Goal: Task Accomplishment & Management: Manage account settings

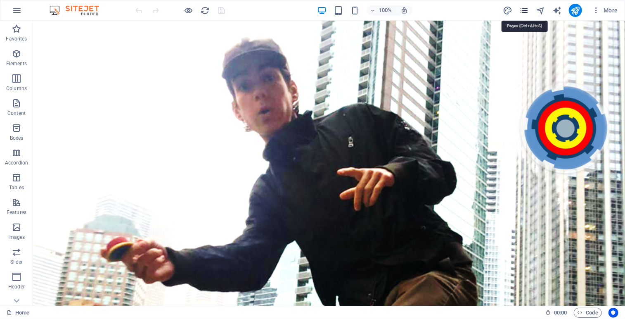
click at [525, 8] on icon "pages" at bounding box center [525, 11] width 10 height 10
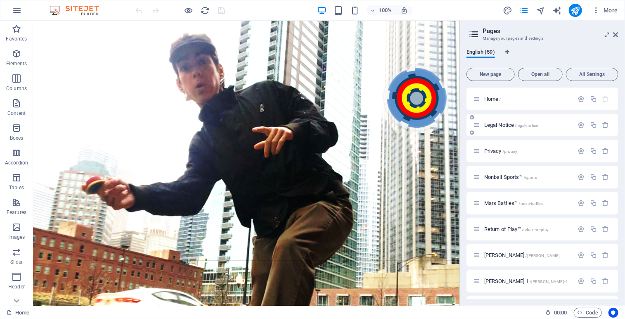
drag, startPoint x: 616, startPoint y: 100, endPoint x: 615, endPoint y: 129, distance: 29.3
drag, startPoint x: 619, startPoint y: 112, endPoint x: 616, endPoint y: 135, distance: 22.9
click at [616, 135] on div "English (59) New page Open all All Settings Home / Legal Notice /legal-notice P…" at bounding box center [542, 174] width 165 height 264
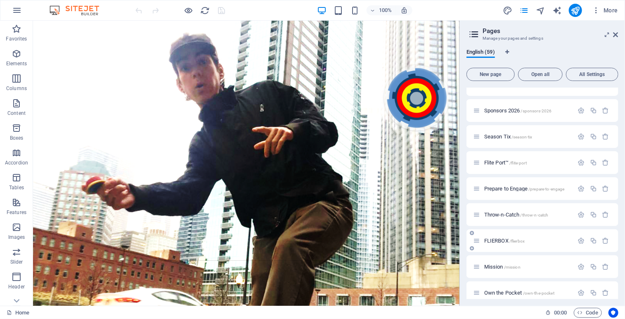
scroll to position [902, 0]
click at [512, 184] on span "Prepare to Engage /prepare-to-engage" at bounding box center [525, 186] width 81 height 6
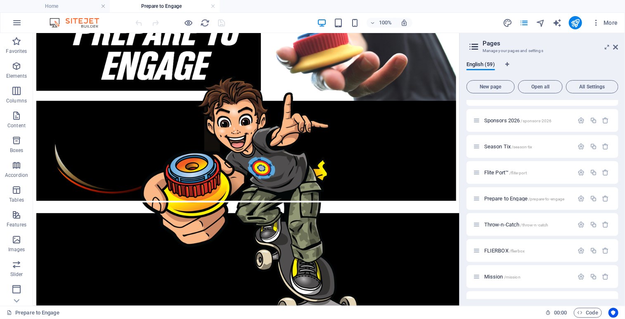
scroll to position [0, 0]
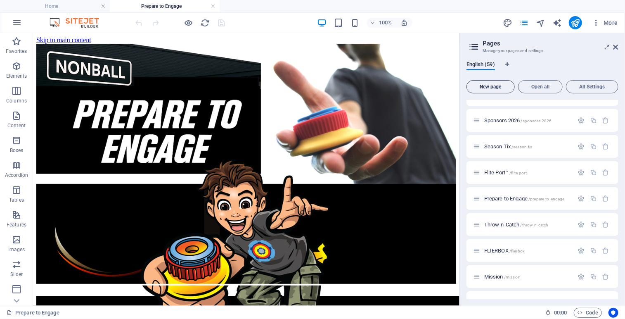
click at [498, 88] on span "New page" at bounding box center [490, 86] width 41 height 5
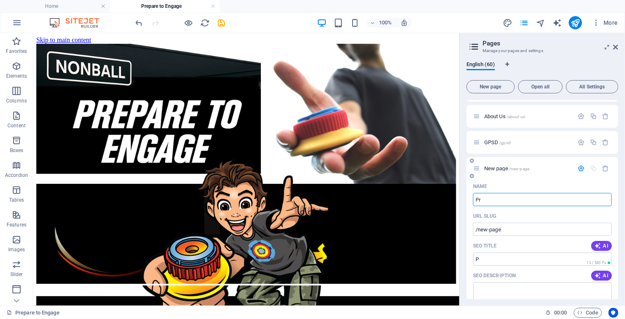
type input "Pre"
type input "/p"
type input "Pre"
type input "/pre"
type input "Prepare"
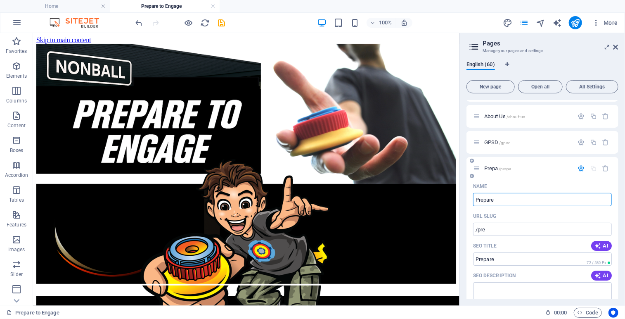
type input "/prepa"
type input "Prepare"
type input "/prepare"
type input "Prepare 20"
type input "/prepare-20"
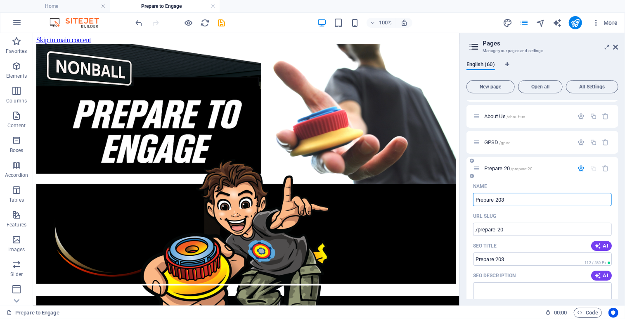
type input "Prepare 2034"
type input "/prepare-203"
type input "Prepare 2034"
type input "/prepare-2034"
type input "Prepare 2034"
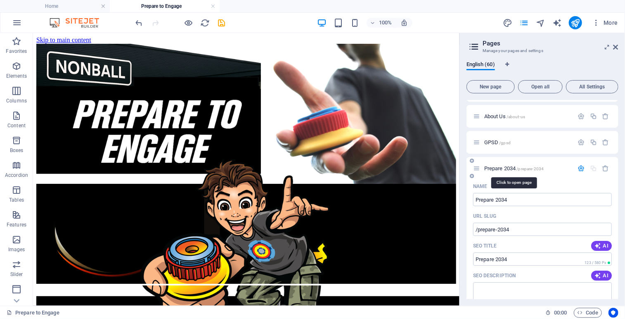
click at [510, 169] on span "Prepare 2034 /prepare-2034" at bounding box center [514, 168] width 59 height 6
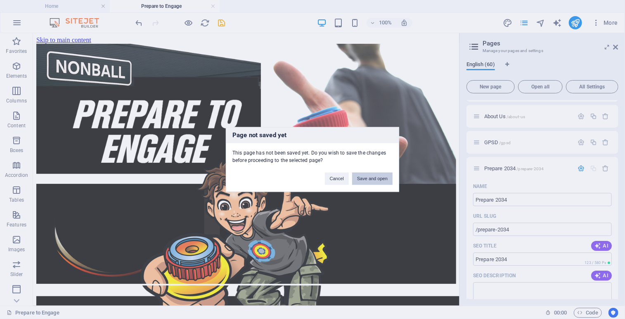
click at [380, 178] on button "Save and open" at bounding box center [372, 179] width 40 height 12
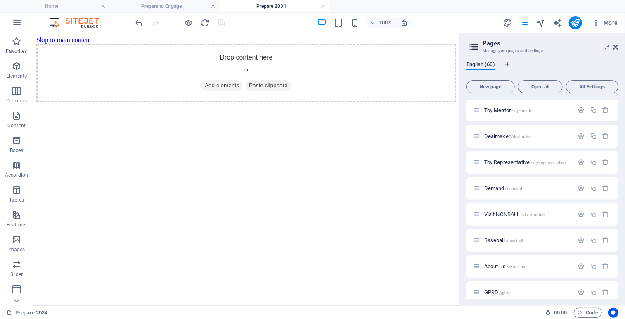
scroll to position [0, 0]
click at [76, 36] on icon at bounding box center [76, 38] width 5 height 9
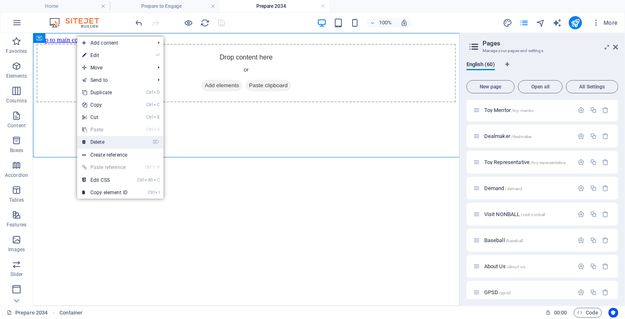
click at [101, 141] on link "⌦ Delete" at bounding box center [104, 142] width 55 height 12
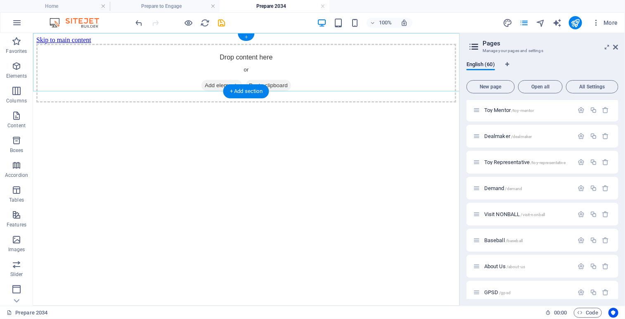
click at [248, 37] on div "+" at bounding box center [246, 36] width 16 height 7
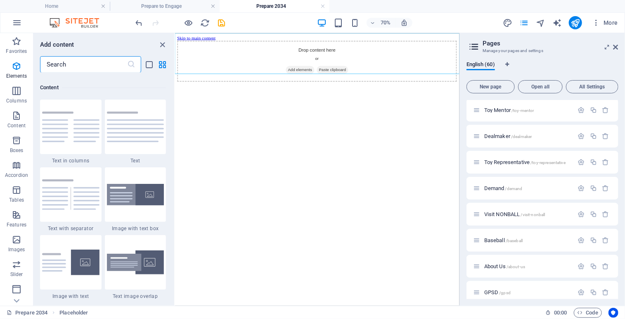
scroll to position [1445, 0]
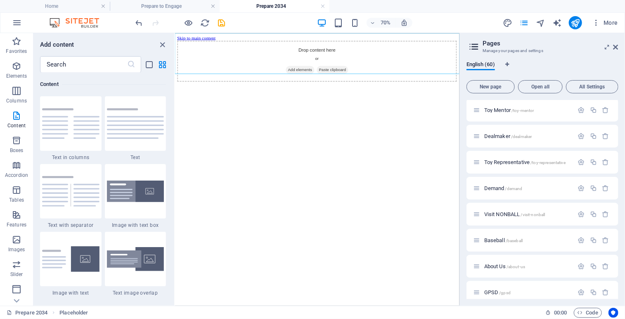
drag, startPoint x: 347, startPoint y: 148, endPoint x: 176, endPoint y: 96, distance: 178.4
click at [173, 53] on div "Add content ​ Favorites 1 Star Headline 1 Star Container Elements 1 Star Headli…" at bounding box center [103, 169] width 141 height 273
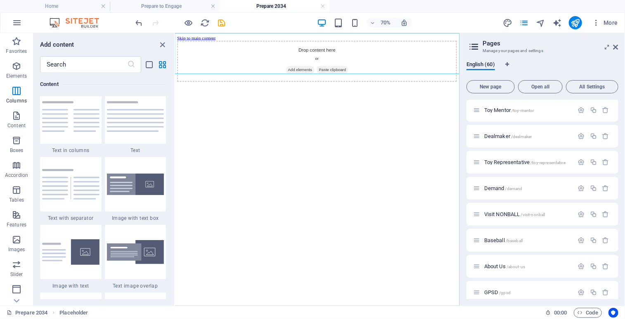
scroll to position [0, 0]
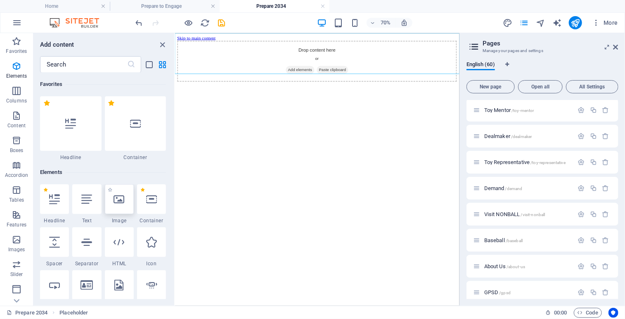
click at [114, 204] on icon at bounding box center [119, 199] width 11 height 11
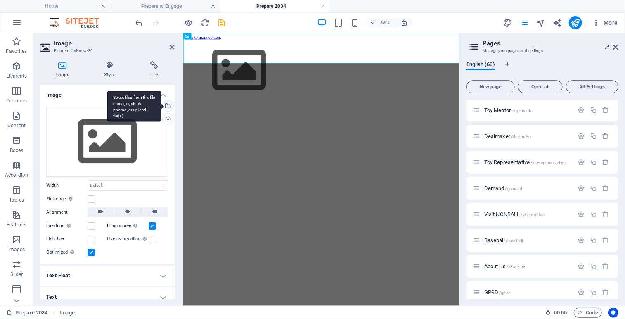
click at [166, 103] on div "Select files from the file manager, stock photos, or upload file(s)" at bounding box center [167, 106] width 12 height 12
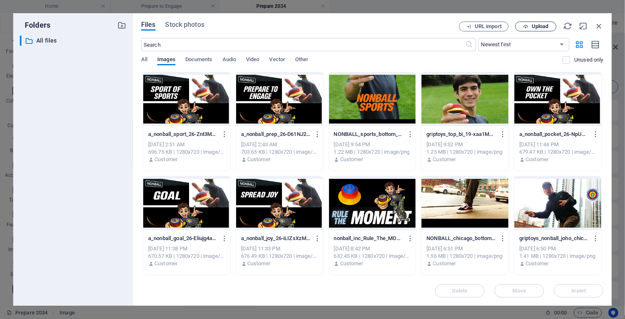
click at [544, 26] on span "Upload" at bounding box center [540, 26] width 17 height 5
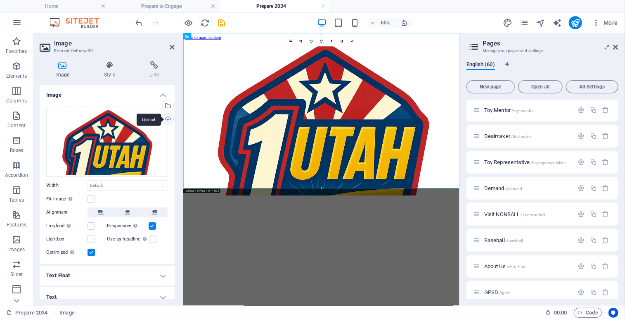
click at [166, 119] on div "Upload" at bounding box center [167, 120] width 12 height 12
click at [168, 107] on div "Select files from the file manager, stock photos, or upload file(s)" at bounding box center [167, 106] width 12 height 12
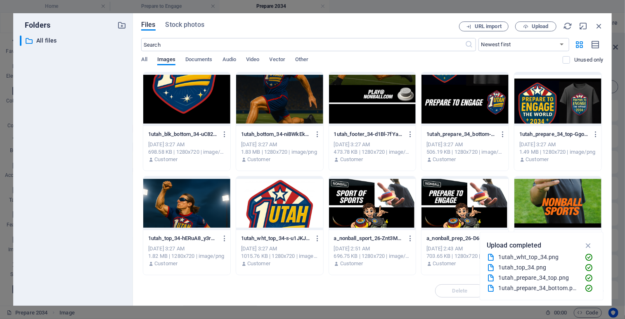
click at [526, 100] on div at bounding box center [558, 99] width 87 height 54
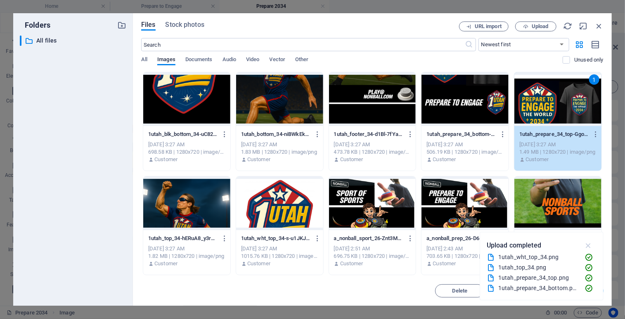
click at [590, 245] on icon "button" at bounding box center [589, 245] width 10 height 9
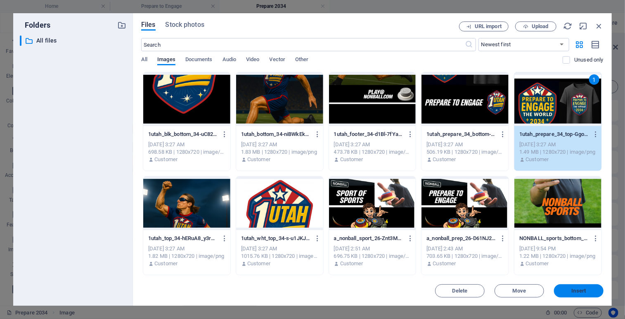
click at [570, 289] on span "Insert" at bounding box center [579, 290] width 43 height 5
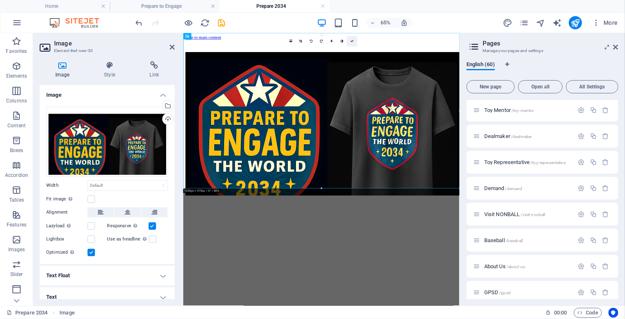
click at [354, 43] on icon at bounding box center [352, 41] width 3 height 3
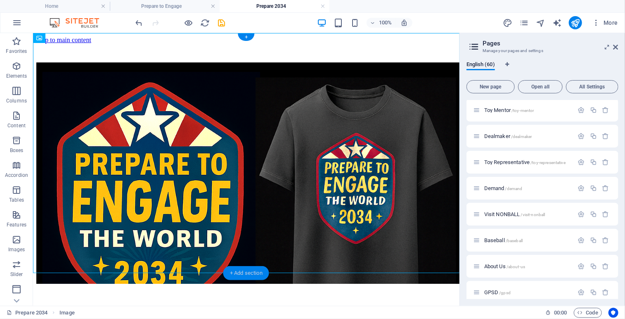
click at [233, 275] on div "+ Add section" at bounding box center [246, 273] width 46 height 14
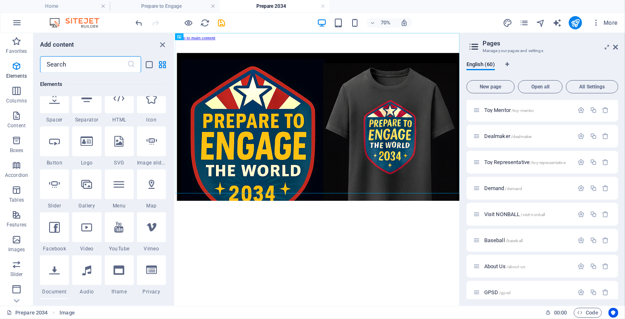
scroll to position [1445, 0]
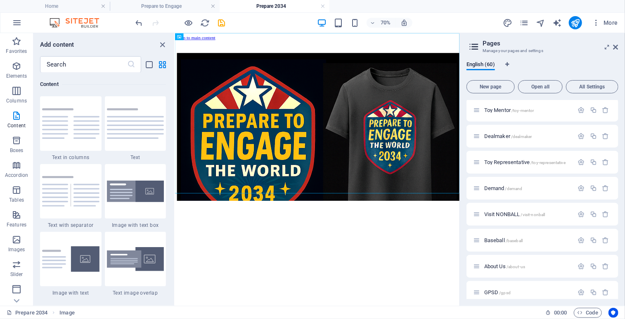
drag, startPoint x: 173, startPoint y: 112, endPoint x: 172, endPoint y: 44, distance: 68.2
click at [172, 44] on div "Add content" at bounding box center [103, 45] width 141 height 10
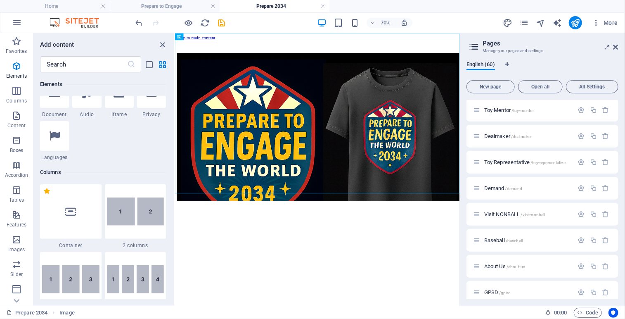
scroll to position [0, 0]
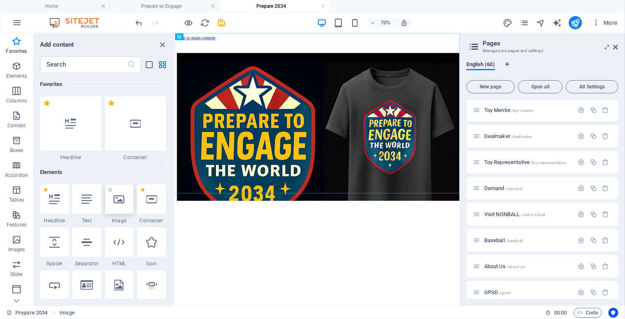
click at [126, 198] on div at bounding box center [119, 199] width 29 height 30
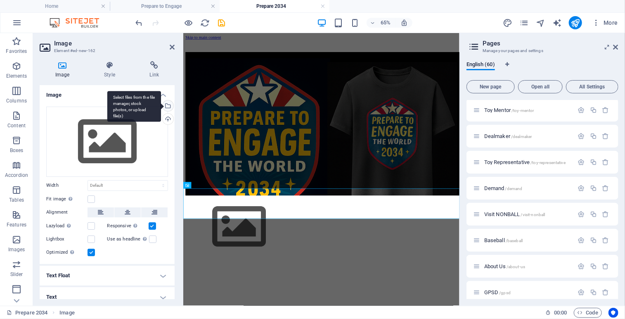
click at [161, 105] on div "Select files from the file manager, stock photos, or upload file(s)" at bounding box center [134, 106] width 54 height 31
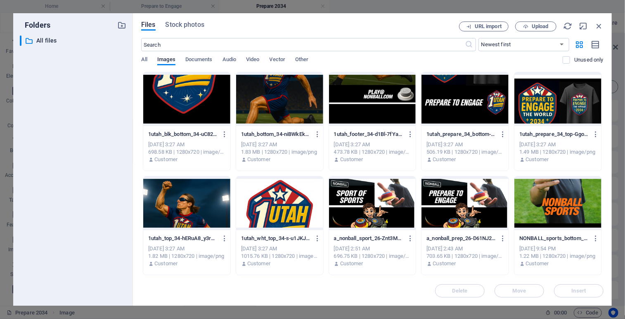
click at [478, 90] on div at bounding box center [465, 99] width 87 height 54
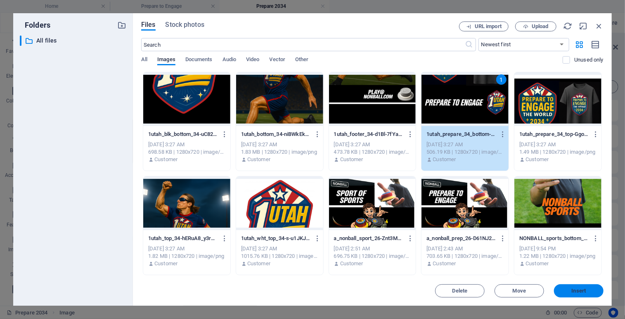
click at [580, 288] on span "Insert" at bounding box center [579, 290] width 14 height 5
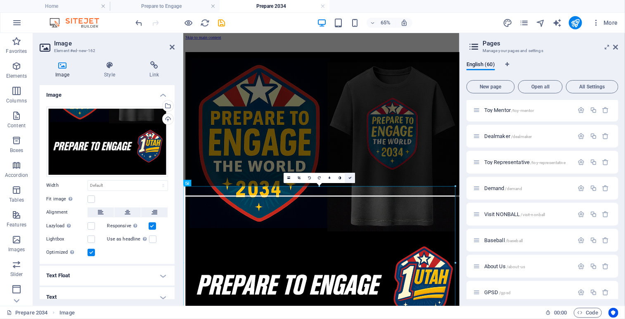
click at [352, 177] on link at bounding box center [350, 178] width 10 height 10
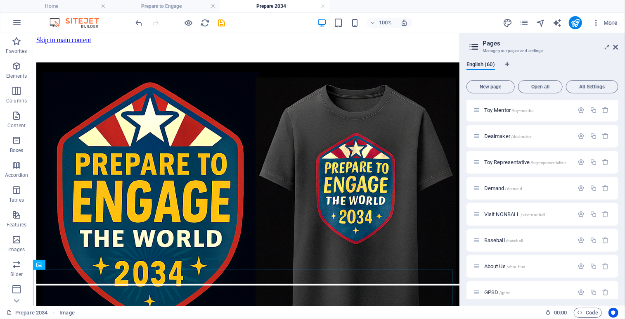
scroll to position [200, 0]
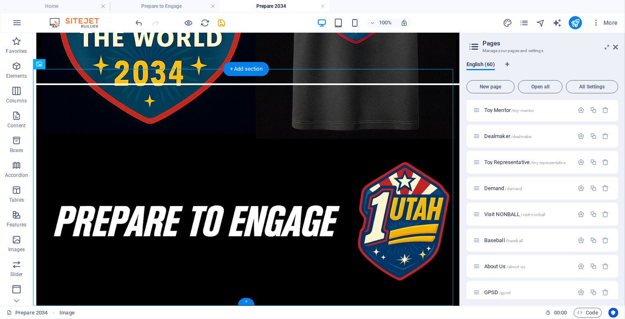
click at [246, 301] on div "+" at bounding box center [246, 301] width 16 height 7
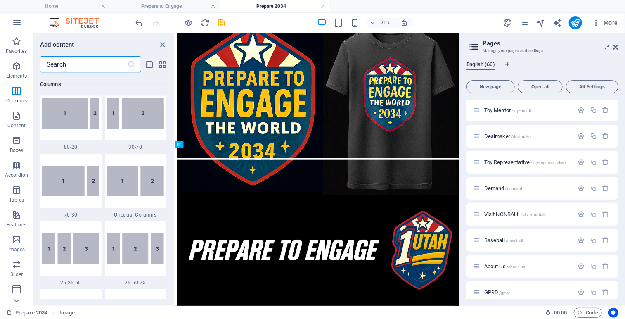
scroll to position [0, 0]
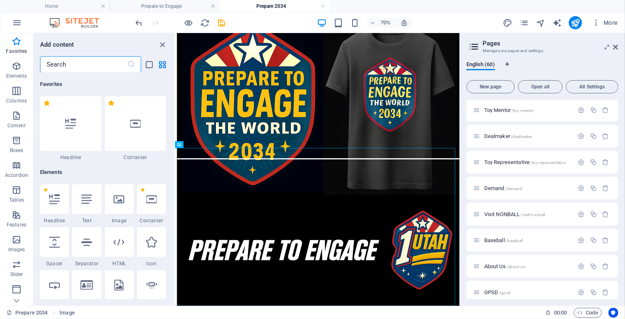
drag, startPoint x: 173, startPoint y: 113, endPoint x: 2, endPoint y: 43, distance: 185.0
click at [121, 200] on icon at bounding box center [119, 199] width 11 height 11
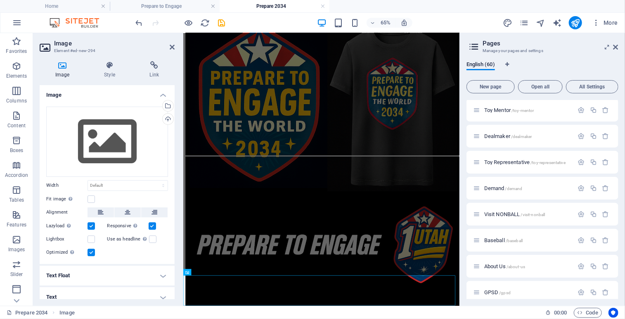
scroll to position [98, 0]
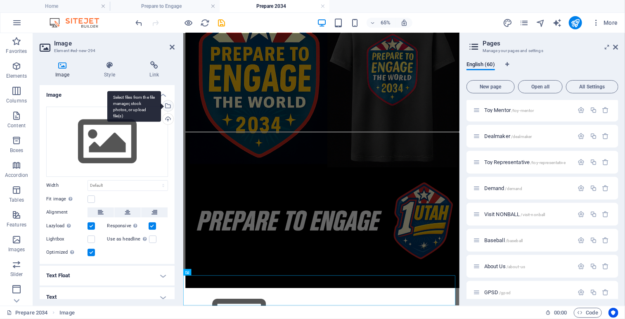
click at [168, 106] on div "Select files from the file manager, stock photos, or upload file(s)" at bounding box center [167, 106] width 12 height 12
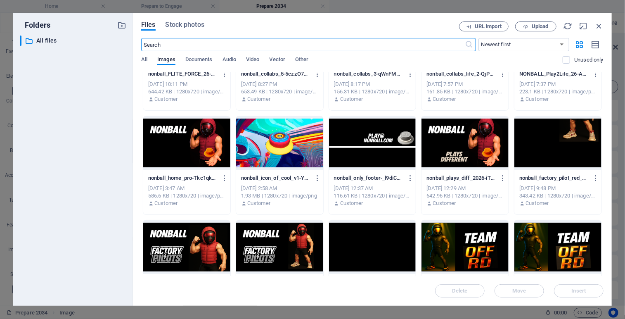
scroll to position [2054, 0]
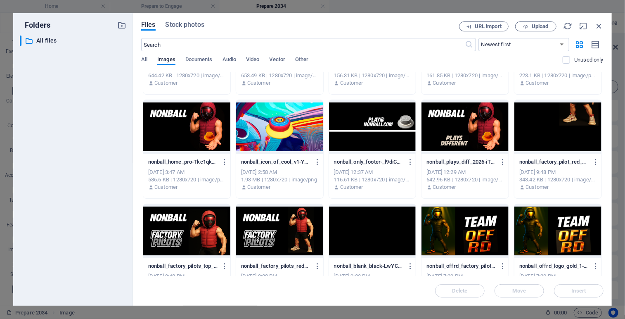
click at [367, 117] on div at bounding box center [372, 127] width 87 height 54
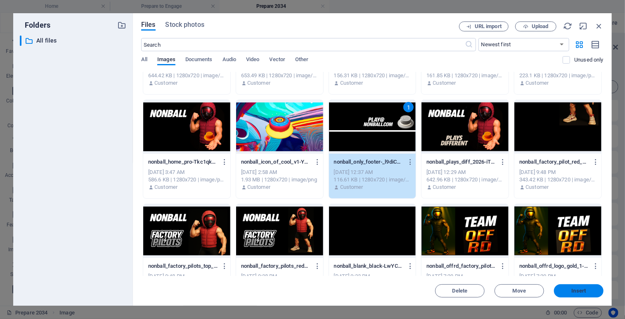
click at [568, 292] on span "Insert" at bounding box center [579, 290] width 43 height 5
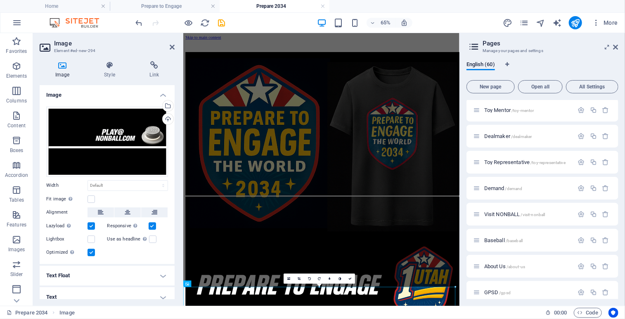
scroll to position [81, 0]
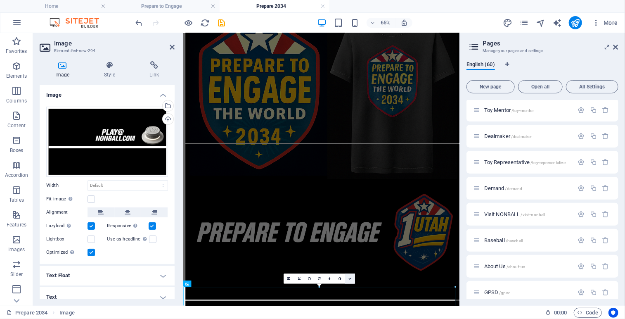
click at [351, 280] on link at bounding box center [350, 278] width 10 height 10
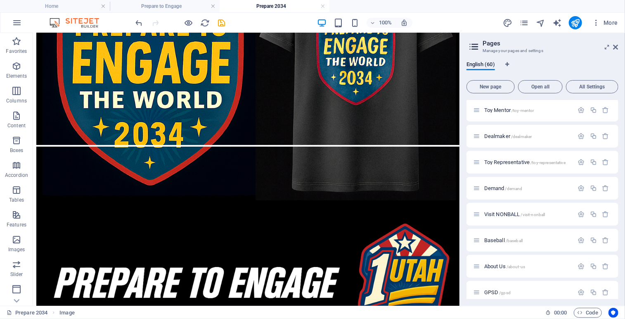
scroll to position [0, 0]
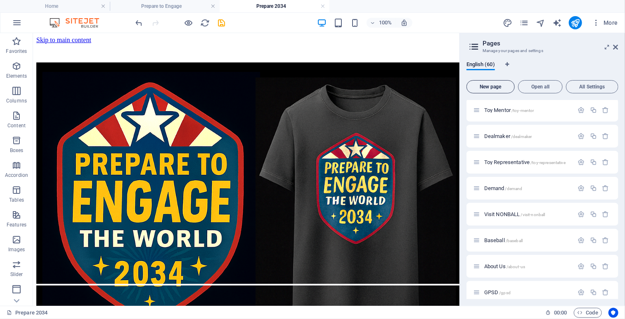
click at [482, 86] on span "New page" at bounding box center [490, 86] width 41 height 5
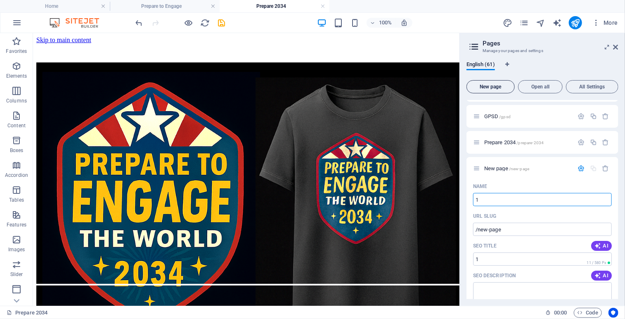
type input "1"
type input "/1"
type input "1 [US_STATE]"
type input "/1-[US_STATE]"
type input "1 [US_STATE]"
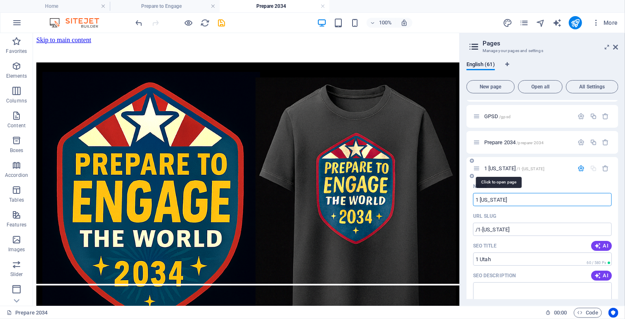
click at [499, 166] on span "1 Utah /1-utah" at bounding box center [515, 168] width 60 height 6
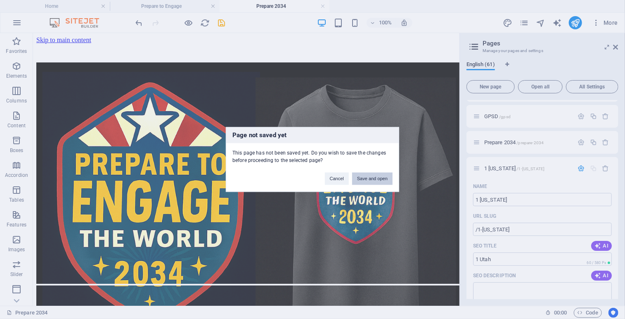
click at [370, 180] on button "Save and open" at bounding box center [372, 179] width 40 height 12
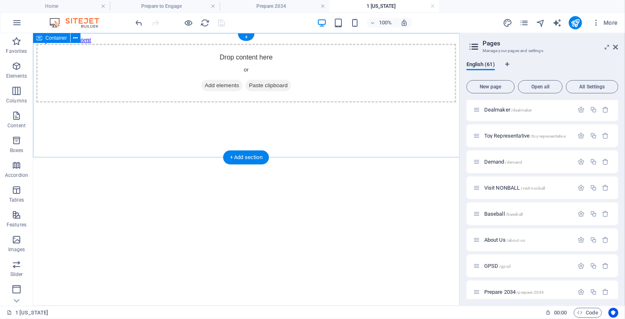
scroll to position [0, 0]
click at [78, 37] on icon at bounding box center [76, 38] width 5 height 9
click at [77, 39] on icon at bounding box center [76, 38] width 5 height 9
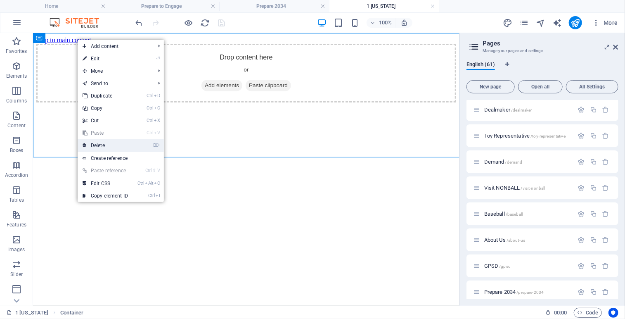
click at [97, 146] on link "⌦ Delete" at bounding box center [105, 145] width 55 height 12
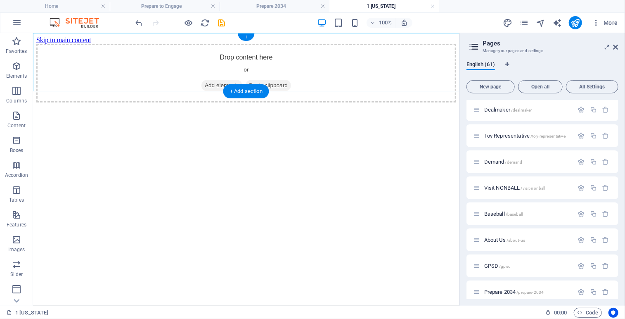
click at [246, 36] on div "+" at bounding box center [246, 36] width 16 height 7
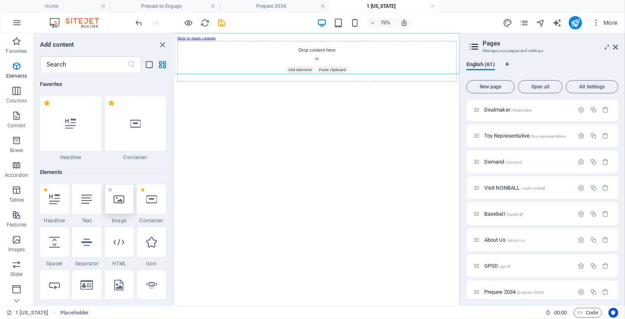
click at [119, 198] on icon at bounding box center [119, 199] width 11 height 11
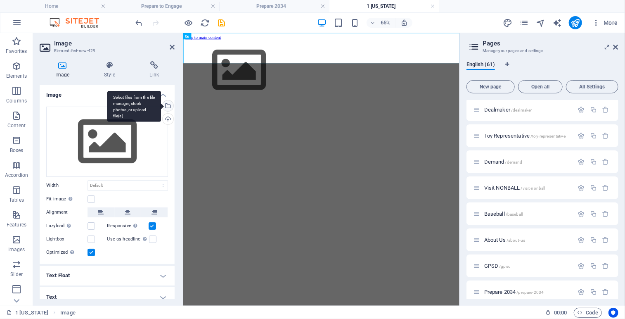
click at [166, 105] on div "Select files from the file manager, stock photos, or upload file(s)" at bounding box center [167, 106] width 12 height 12
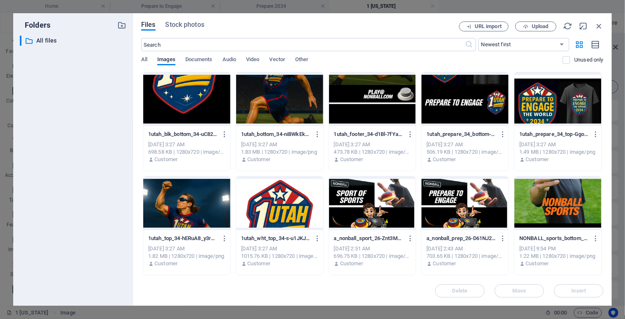
click at [299, 191] on div at bounding box center [279, 203] width 87 height 54
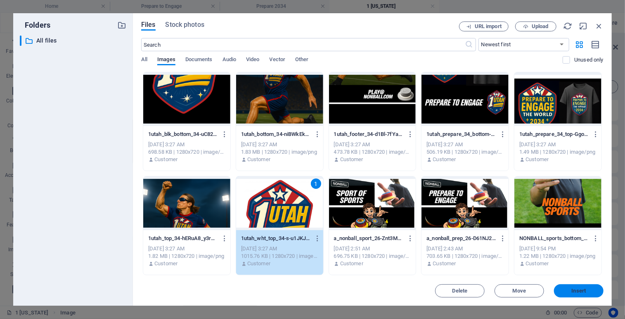
click at [575, 290] on span "Insert" at bounding box center [579, 290] width 14 height 5
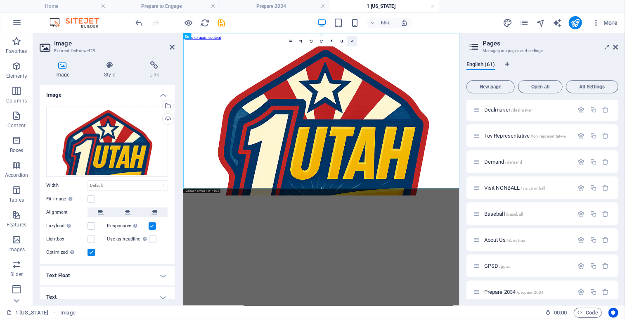
click at [352, 41] on icon at bounding box center [352, 41] width 3 height 3
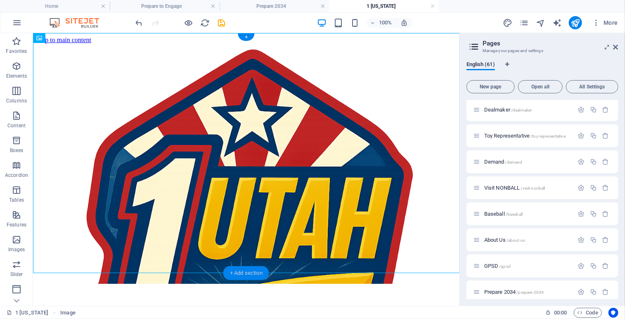
click at [231, 272] on div "+ Add section" at bounding box center [246, 273] width 46 height 14
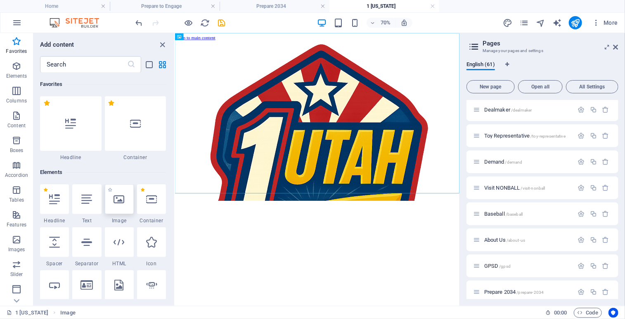
click at [117, 204] on div at bounding box center [119, 199] width 29 height 30
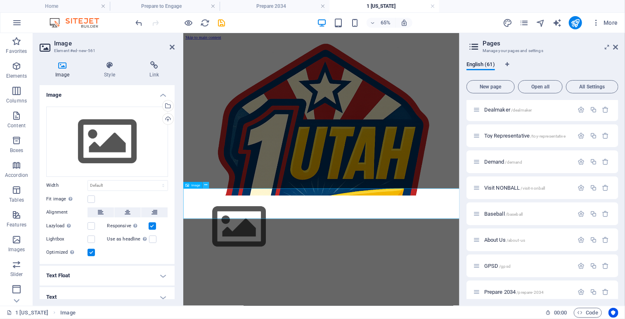
click at [206, 184] on icon at bounding box center [205, 186] width 3 height 6
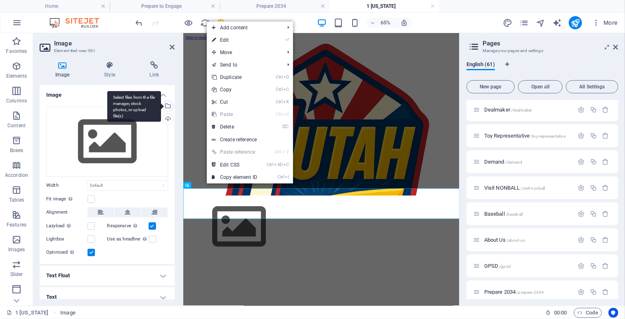
click at [161, 105] on div "Select files from the file manager, stock photos, or upload file(s)" at bounding box center [134, 106] width 54 height 31
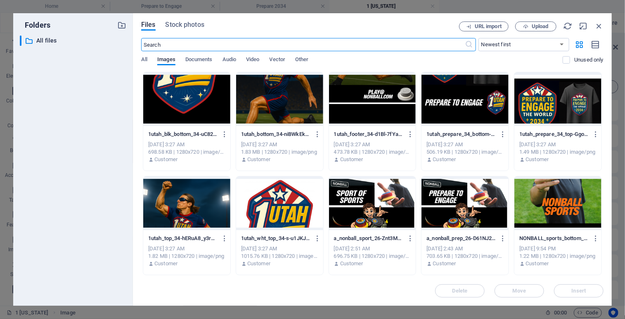
click at [198, 104] on div at bounding box center [186, 99] width 87 height 54
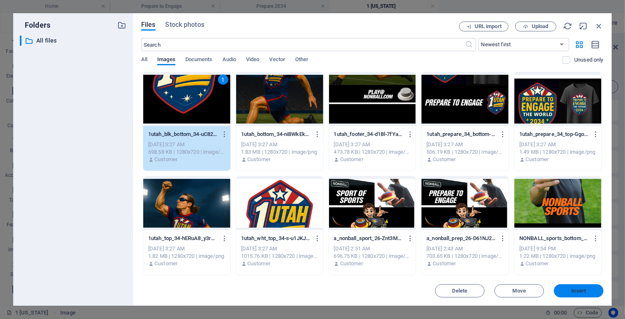
click at [570, 291] on span "Insert" at bounding box center [579, 290] width 43 height 5
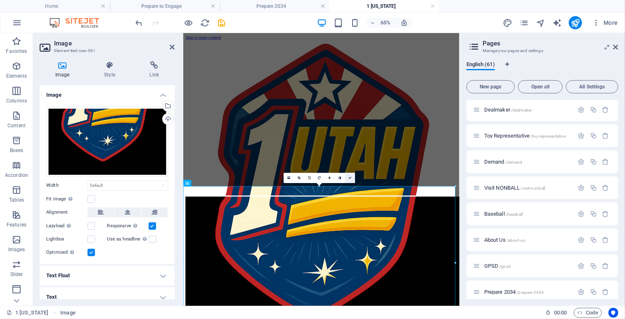
click at [352, 176] on link at bounding box center [350, 178] width 10 height 10
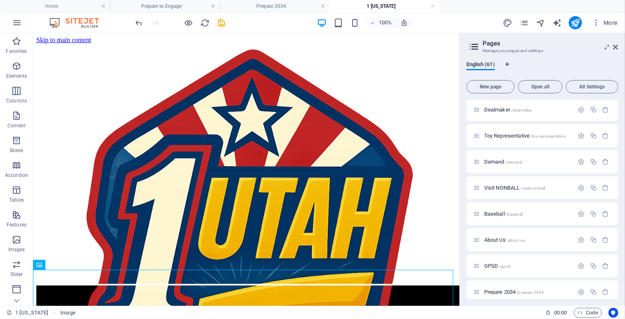
scroll to position [200, 0]
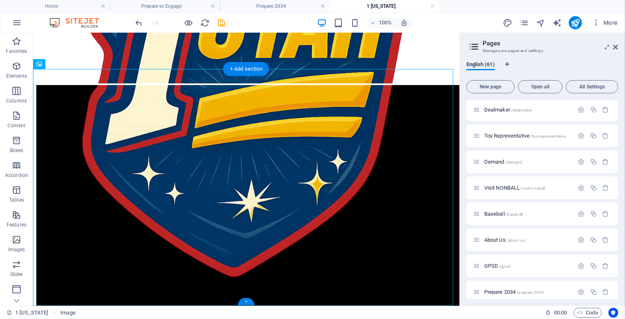
click at [242, 299] on div "+" at bounding box center [246, 301] width 16 height 7
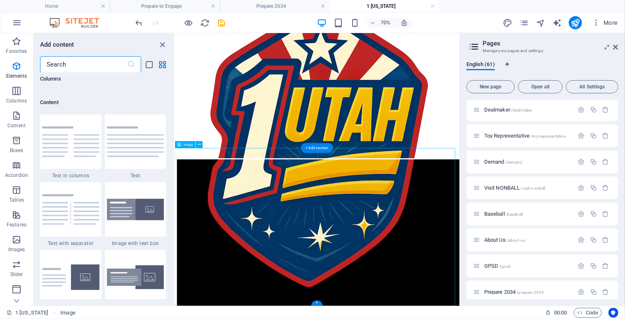
scroll to position [1445, 0]
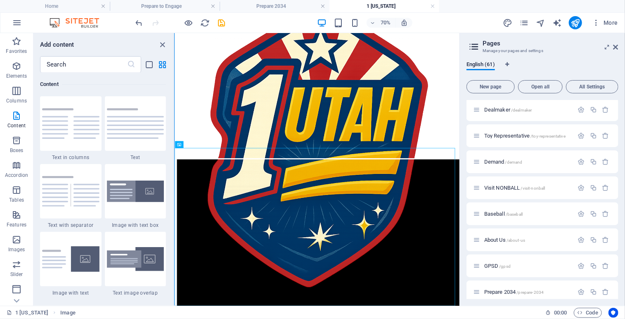
drag, startPoint x: 172, startPoint y: 115, endPoint x: 175, endPoint y: 45, distance: 70.3
click at [175, 45] on div "Favorites Elements Columns Content Boxes Accordion Tables Features Images Slide…" at bounding box center [87, 169] width 175 height 273
drag, startPoint x: 175, startPoint y: 45, endPoint x: 8, endPoint y: 17, distance: 169.2
click at [182, 33] on section "Favorites Elements Columns Content Boxes Accordion Tables Features Images Slide…" at bounding box center [230, 169] width 460 height 273
drag, startPoint x: 8, startPoint y: 17, endPoint x: 171, endPoint y: 114, distance: 189.9
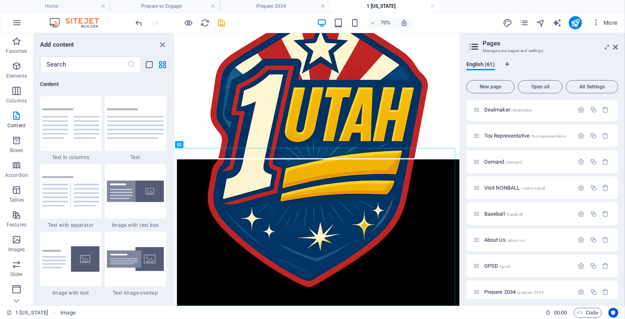
click at [171, 114] on div "Favorites 1 Star Headline 1 Star Container Elements 1 Star Headline 1 Star Text…" at bounding box center [103, 186] width 141 height 226
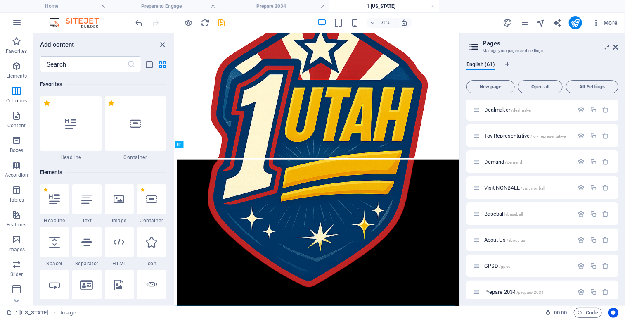
drag, startPoint x: 173, startPoint y: 116, endPoint x: 1, endPoint y: 26, distance: 194.2
click at [126, 201] on div at bounding box center [119, 199] width 29 height 30
click at [175, 201] on div "Drag here to replace the existing content. Press “Ctrl” if you want to create a…" at bounding box center [317, 169] width 285 height 273
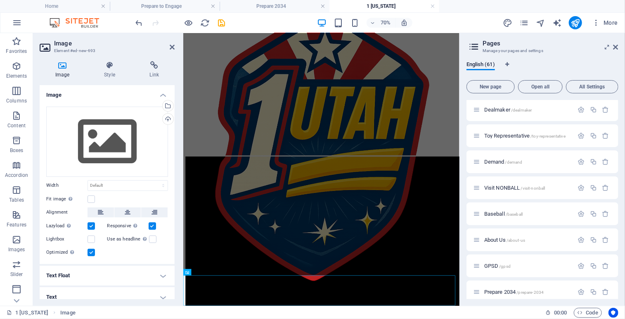
scroll to position [98, 0]
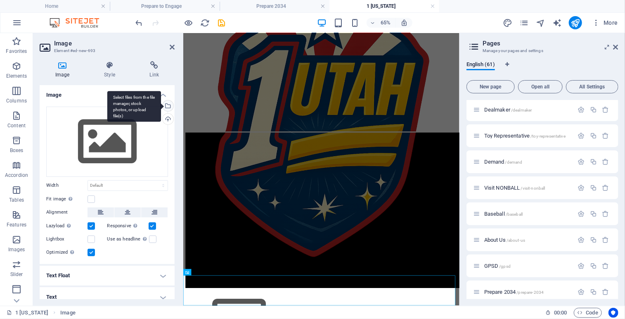
click at [161, 105] on div "Select files from the file manager, stock photos, or upload file(s)" at bounding box center [134, 106] width 54 height 31
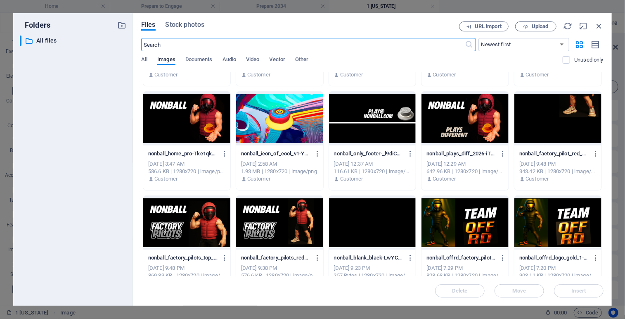
scroll to position [2067, 0]
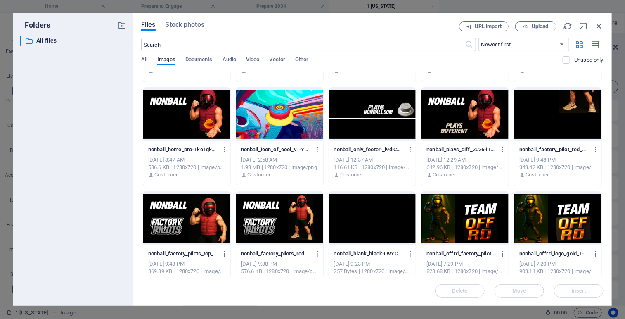
click at [385, 115] on div at bounding box center [372, 115] width 87 height 54
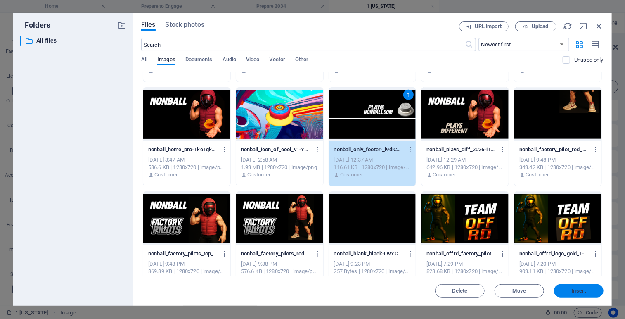
click at [568, 293] on span "Insert" at bounding box center [579, 290] width 43 height 5
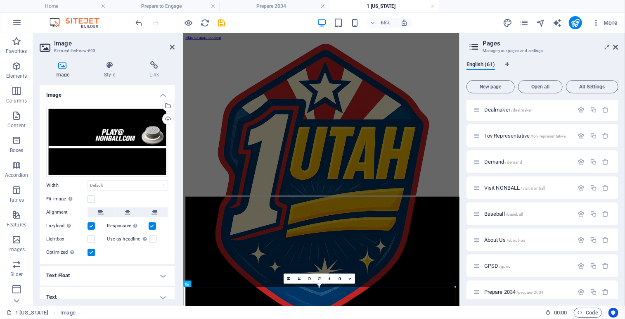
scroll to position [81, 0]
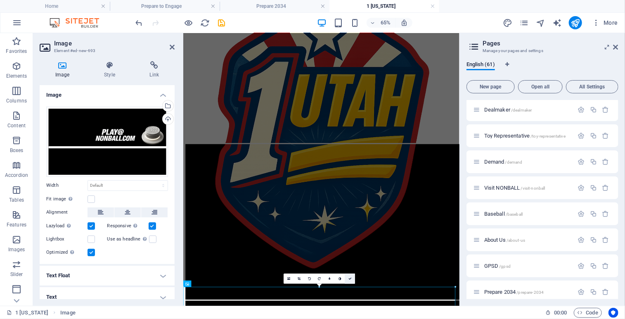
click at [352, 279] on link at bounding box center [350, 278] width 10 height 10
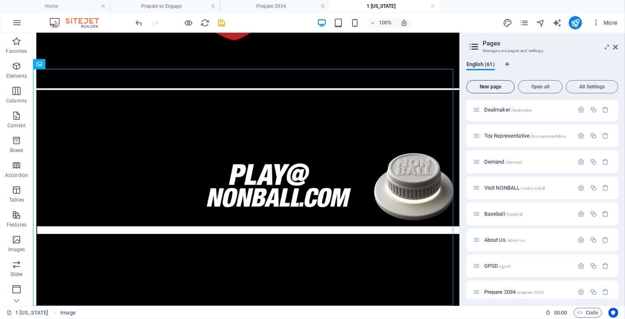
click at [496, 86] on span "New page" at bounding box center [490, 86] width 41 height 5
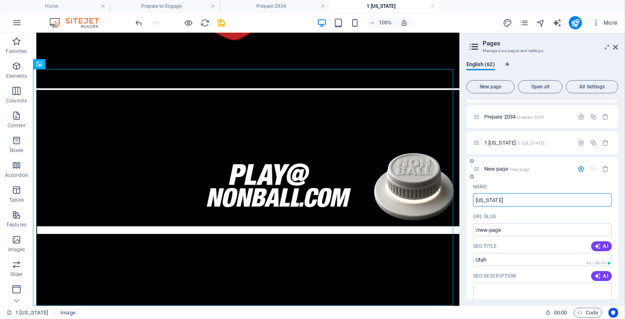
type input "Utah"
type input "/utah"
type input "Utah Flite"
type input "/utah-flite"
type input "[US_STATE] Flite Force"
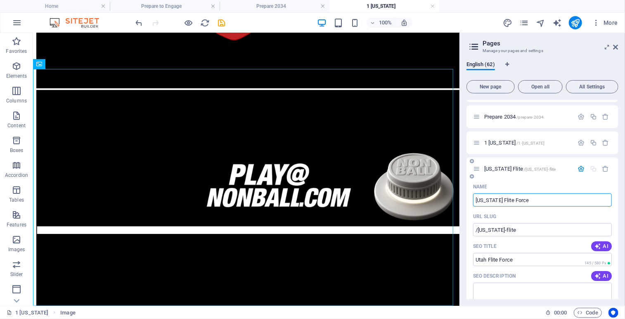
type input "/[US_STATE]-flite-force"
type input "[US_STATE] Flite Force"
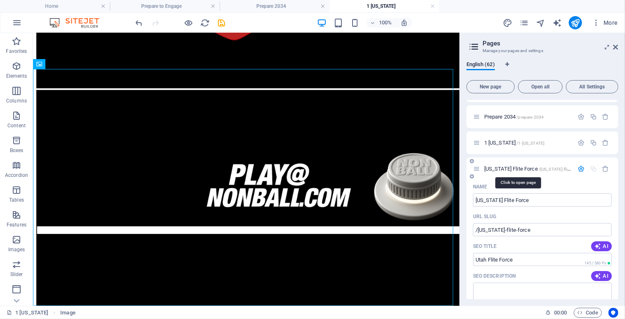
click at [503, 166] on span "Utah Flite Force /utah-flite-force" at bounding box center [533, 169] width 97 height 6
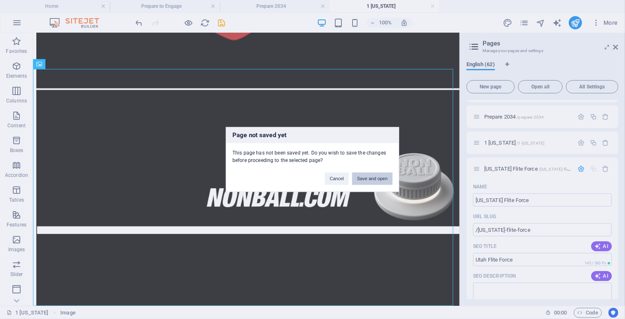
click at [378, 176] on button "Save and open" at bounding box center [372, 179] width 40 height 12
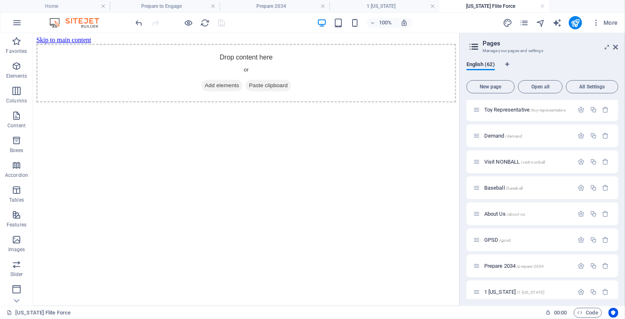
scroll to position [0, 0]
click at [78, 37] on icon at bounding box center [76, 38] width 5 height 9
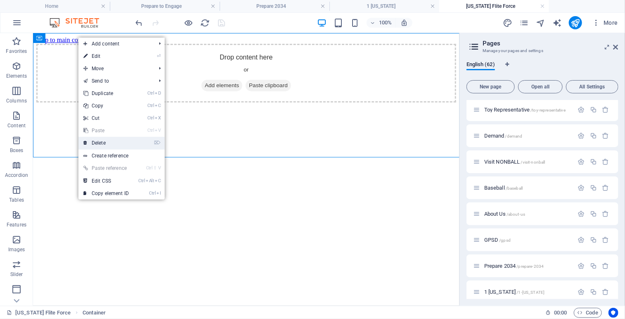
click at [106, 141] on link "⌦ Delete" at bounding box center [105, 143] width 55 height 12
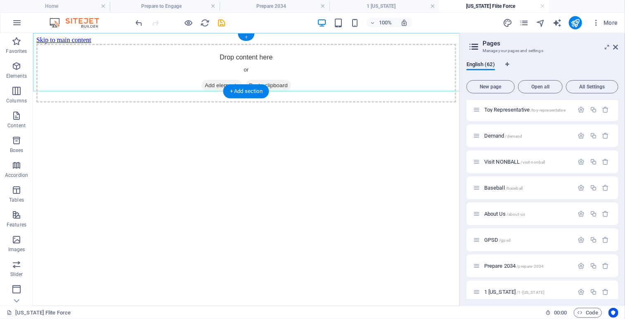
click at [249, 39] on div "+" at bounding box center [246, 36] width 16 height 7
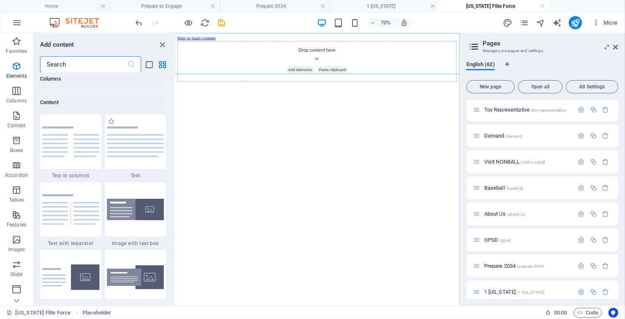
scroll to position [1445, 0]
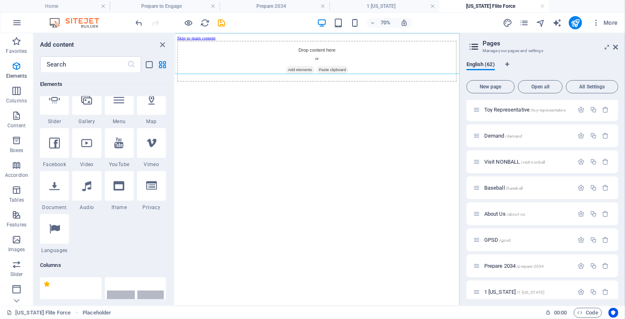
drag, startPoint x: 172, startPoint y: 113, endPoint x: 172, endPoint y: 61, distance: 51.6
click at [172, 61] on div "Add content ​ Favorites 1 Star Headline 1 Star Container Elements 1 Star Headli…" at bounding box center [103, 169] width 141 height 273
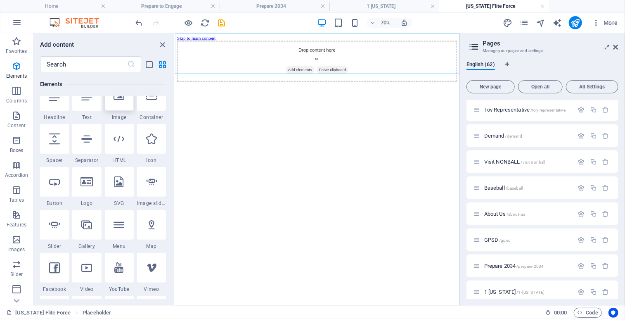
drag, startPoint x: 172, startPoint y: 61, endPoint x: 119, endPoint y: 107, distance: 70.6
click at [119, 107] on div at bounding box center [119, 96] width 29 height 30
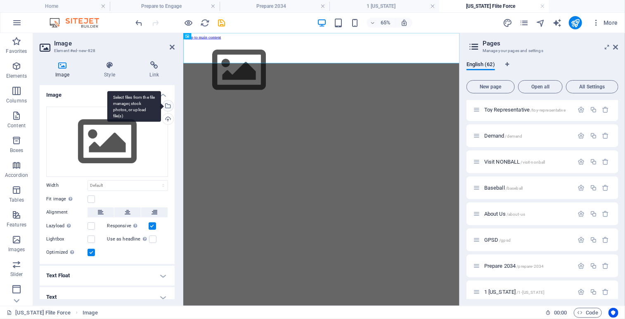
click at [166, 103] on div "Select files from the file manager, stock photos, or upload file(s)" at bounding box center [167, 106] width 12 height 12
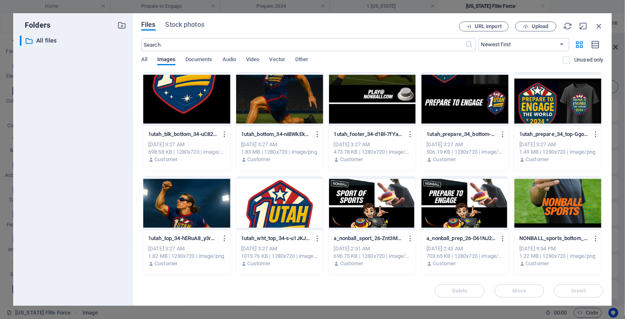
click at [199, 183] on div at bounding box center [186, 203] width 87 height 54
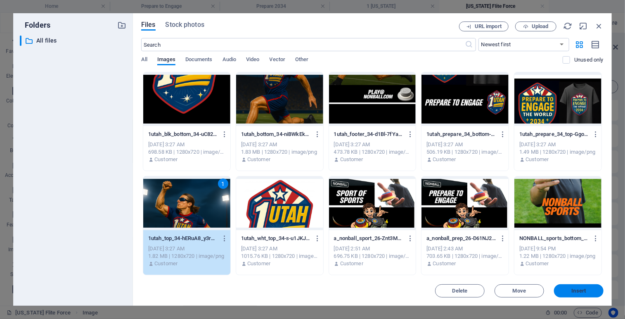
click at [573, 292] on span "Insert" at bounding box center [579, 290] width 14 height 5
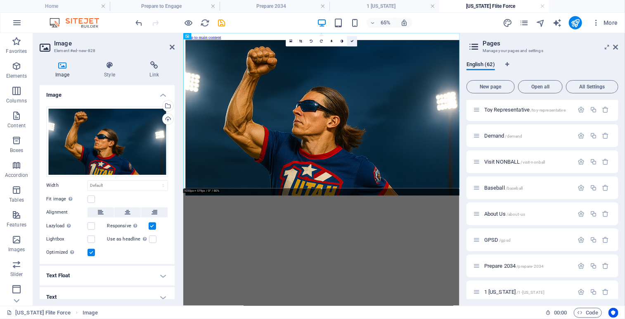
click at [354, 43] on icon at bounding box center [352, 41] width 3 height 3
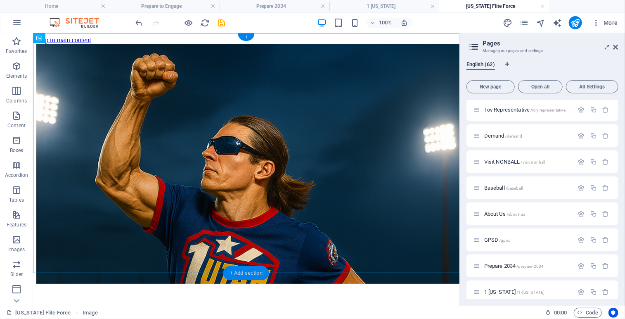
click at [231, 271] on div "+ Add section" at bounding box center [246, 273] width 46 height 14
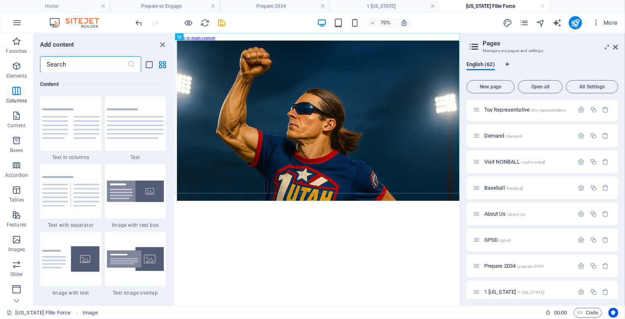
scroll to position [0, 0]
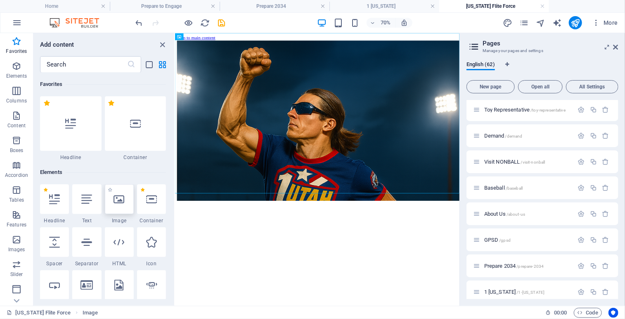
click at [118, 209] on div at bounding box center [119, 199] width 29 height 30
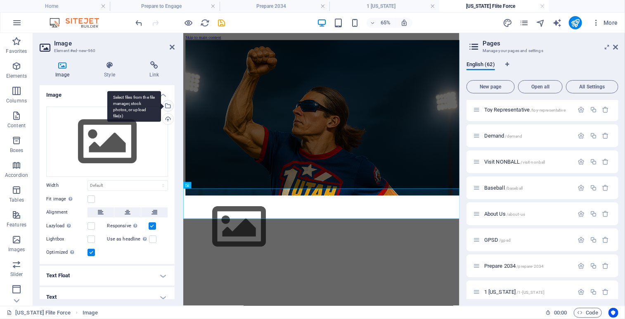
click at [161, 103] on div "Select files from the file manager, stock photos, or upload file(s)" at bounding box center [134, 106] width 54 height 31
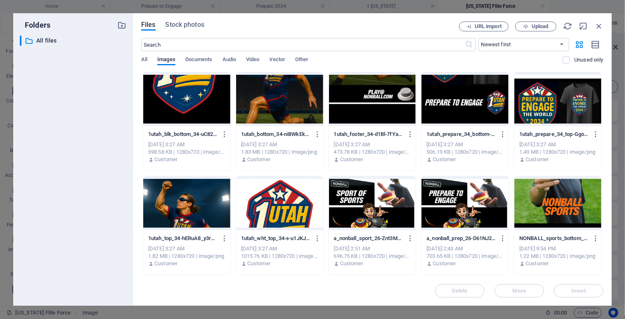
click at [291, 104] on div at bounding box center [279, 99] width 87 height 54
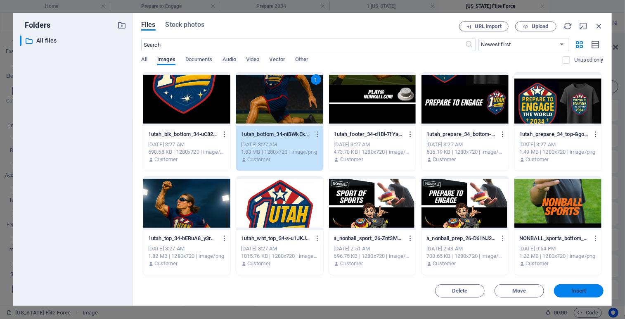
click at [585, 293] on span "Insert" at bounding box center [579, 290] width 14 height 5
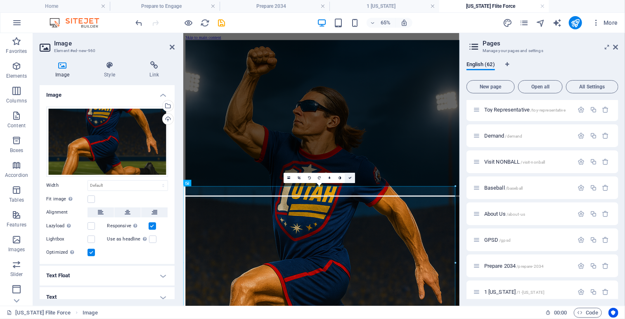
click at [351, 178] on icon at bounding box center [350, 177] width 3 height 3
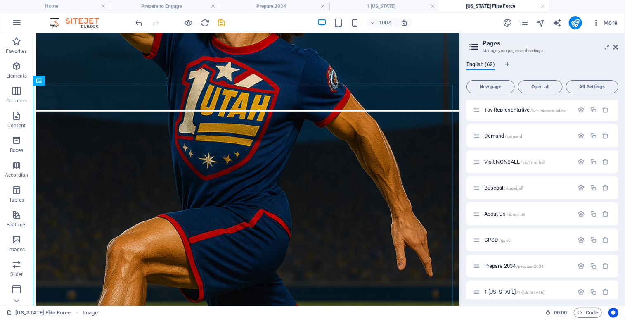
scroll to position [200, 0]
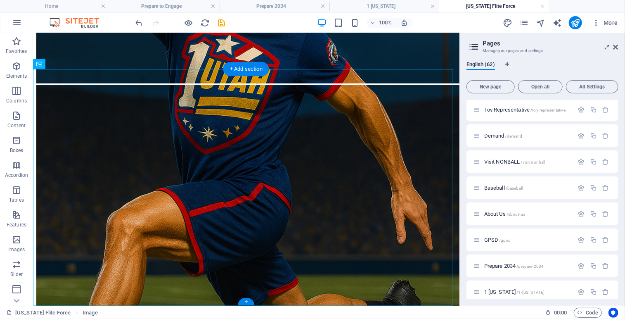
click at [242, 302] on div "+" at bounding box center [246, 301] width 16 height 7
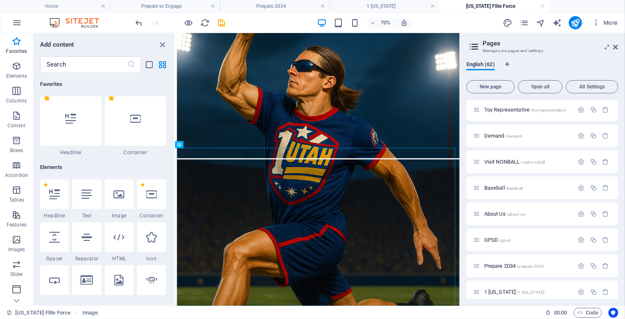
scroll to position [0, 0]
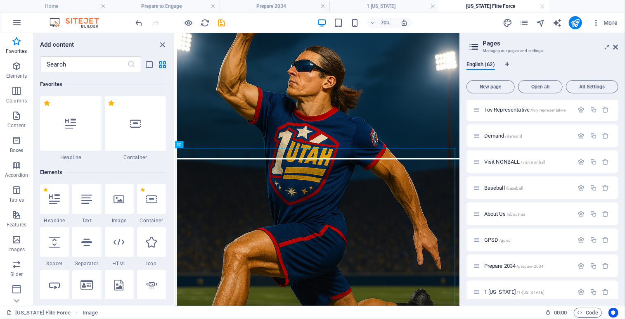
drag, startPoint x: 172, startPoint y: 115, endPoint x: 173, endPoint y: 37, distance: 78.5
click at [173, 37] on div "Add content ​ Favorites 1 Star Headline 1 Star Container Elements 1 Star Headli…" at bounding box center [103, 169] width 141 height 273
click at [116, 204] on div at bounding box center [119, 199] width 29 height 30
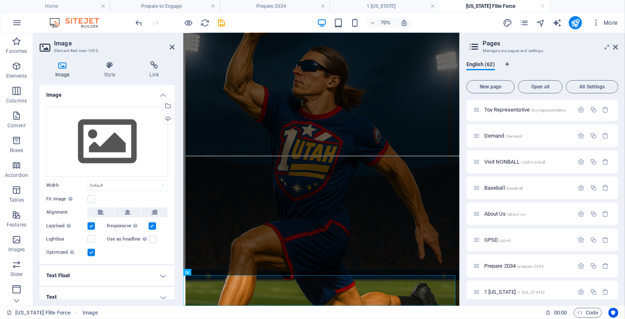
scroll to position [98, 0]
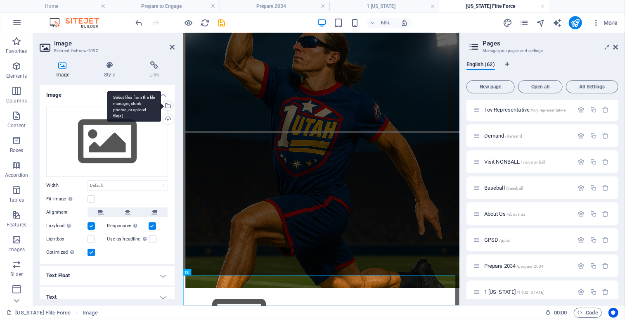
click at [167, 105] on div "Select files from the file manager, stock photos, or upload file(s)" at bounding box center [167, 106] width 12 height 12
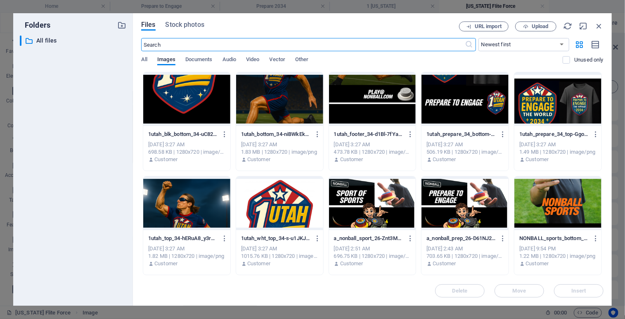
scroll to position [0, 0]
click at [378, 102] on div at bounding box center [372, 99] width 87 height 54
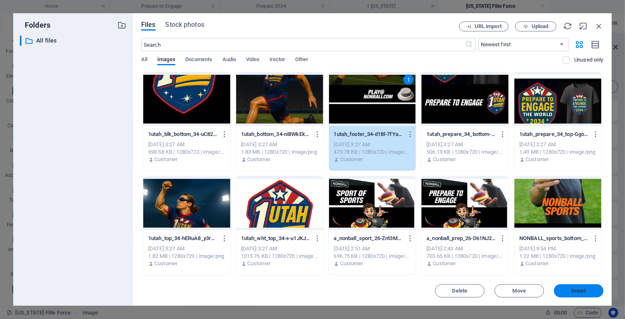
click at [575, 291] on span "Insert" at bounding box center [579, 290] width 14 height 5
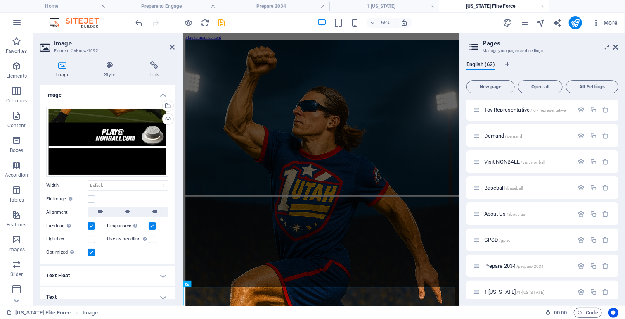
scroll to position [81, 0]
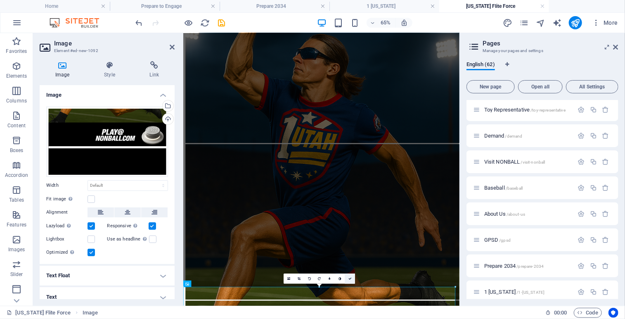
click at [349, 280] on icon at bounding box center [350, 278] width 3 height 3
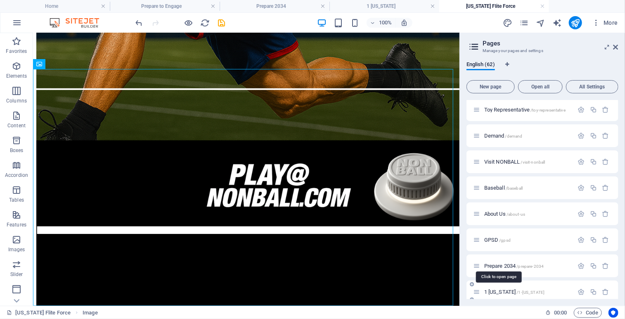
click at [491, 290] on span "1 Utah /1-utah" at bounding box center [515, 292] width 60 height 6
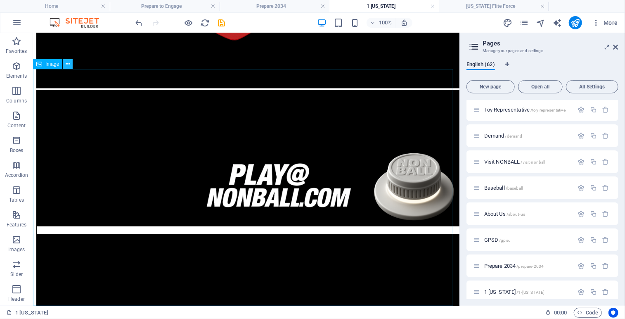
click at [70, 64] on icon at bounding box center [68, 64] width 5 height 9
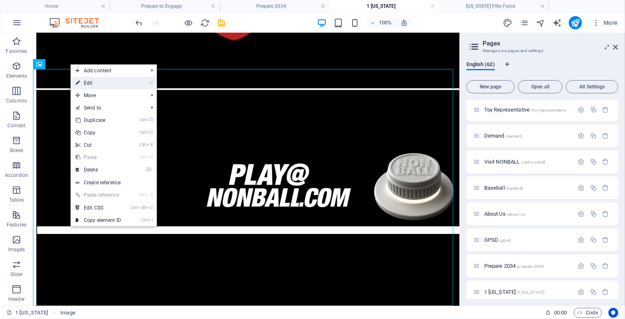
click at [90, 83] on link "⏎ Edit" at bounding box center [98, 83] width 55 height 12
select select
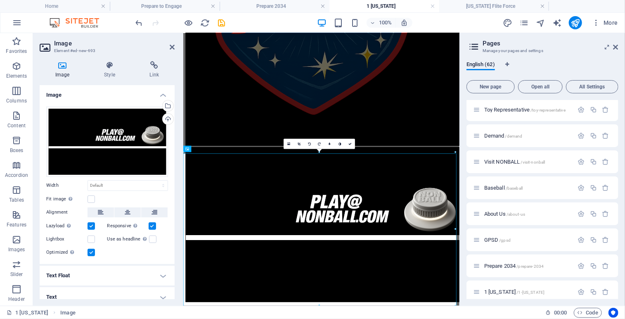
scroll to position [288, 0]
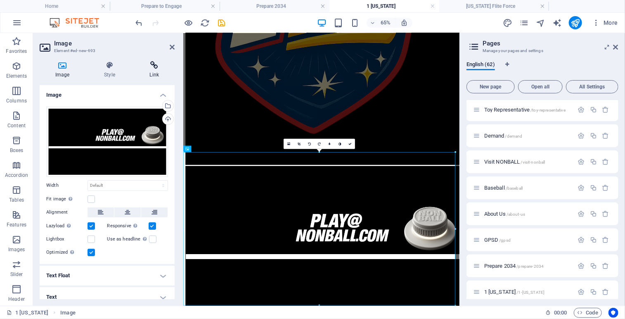
click at [155, 69] on icon at bounding box center [154, 65] width 40 height 8
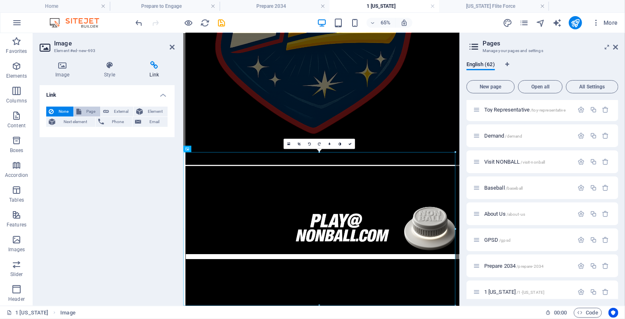
click at [88, 112] on span "Page" at bounding box center [91, 112] width 14 height 10
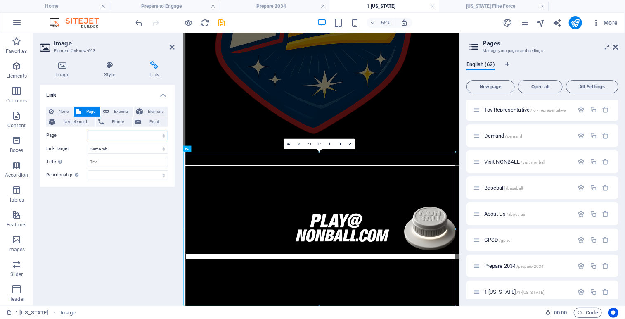
click at [163, 134] on select "Home Legal Notice Privacy Nonball Sports™ Mars Battles™ Return of Play™ Joseph …" at bounding box center [128, 136] width 81 height 10
select select "38"
click at [88, 131] on select "Home Legal Notice Privacy Nonball Sports™ Mars Battles™ Return of Play™ Joseph …" at bounding box center [128, 136] width 81 height 10
click at [352, 143] on icon at bounding box center [350, 144] width 3 height 3
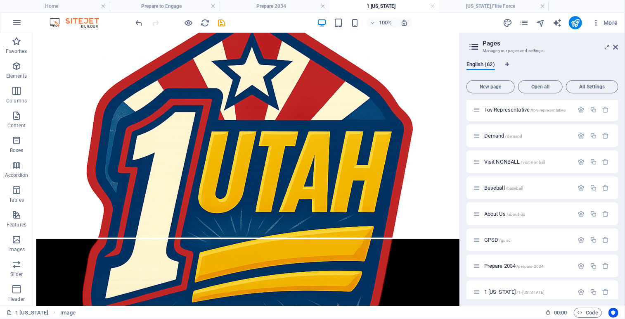
scroll to position [0, 0]
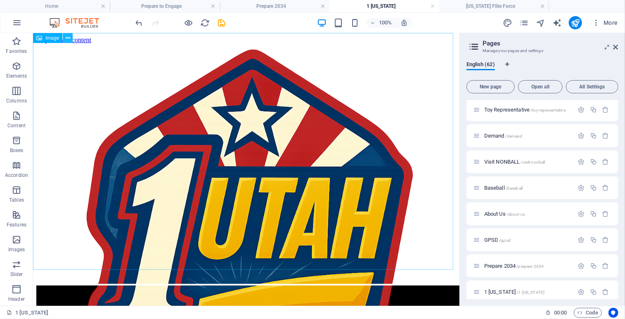
click at [69, 37] on icon at bounding box center [68, 38] width 5 height 9
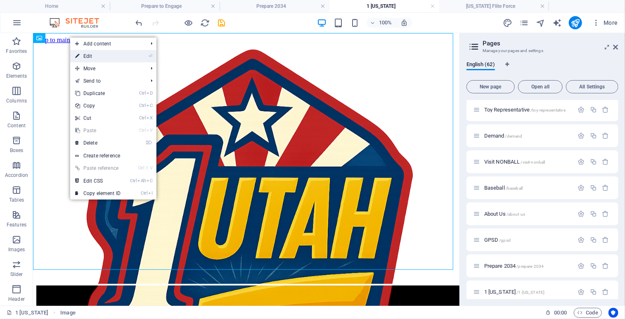
click at [86, 57] on link "⏎ Edit" at bounding box center [97, 56] width 55 height 12
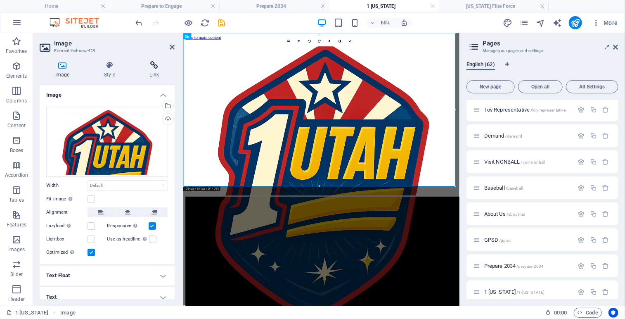
click at [157, 69] on icon at bounding box center [154, 65] width 40 height 8
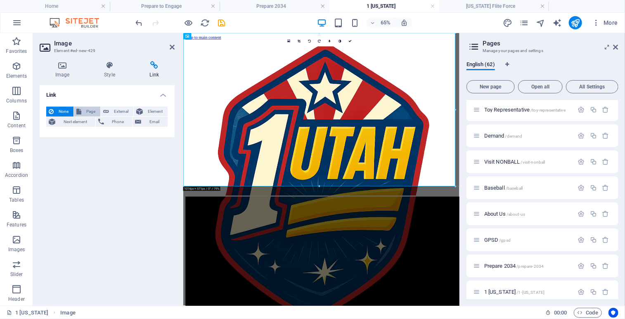
click at [88, 111] on span "Page" at bounding box center [91, 112] width 14 height 10
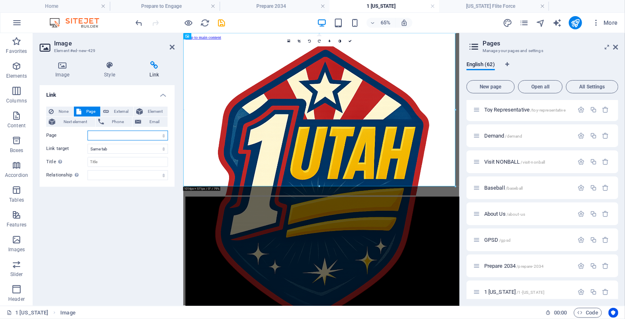
click at [162, 135] on select "Home Legal Notice Privacy Nonball Sports™ Mars Battles™ Return of Play™ Joseph …" at bounding box center [128, 136] width 81 height 10
select select "59"
click at [88, 131] on select "Home Legal Notice Privacy Nonball Sports™ Mars Battles™ Return of Play™ Joseph …" at bounding box center [128, 136] width 81 height 10
click at [351, 38] on link at bounding box center [350, 41] width 10 height 10
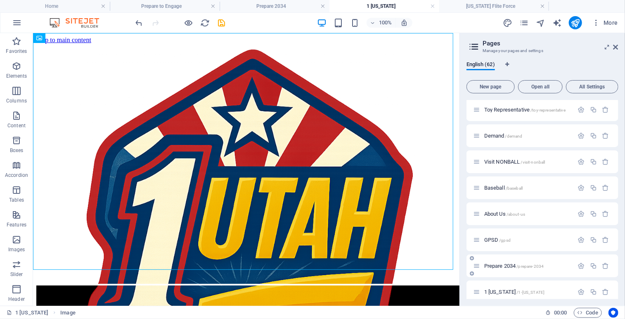
click at [508, 266] on span "Prepare 2034 /prepare-2034" at bounding box center [514, 266] width 59 height 6
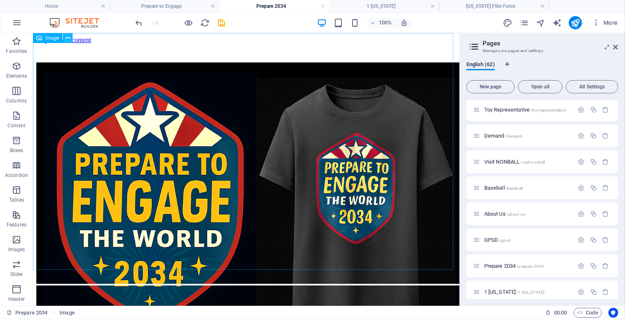
click at [71, 38] on button at bounding box center [68, 38] width 10 height 10
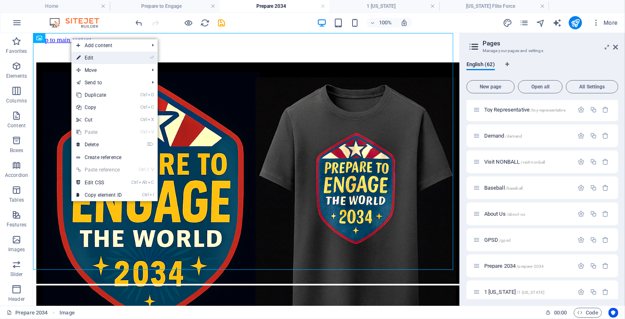
click at [98, 57] on link "⏎ Edit" at bounding box center [98, 58] width 55 height 12
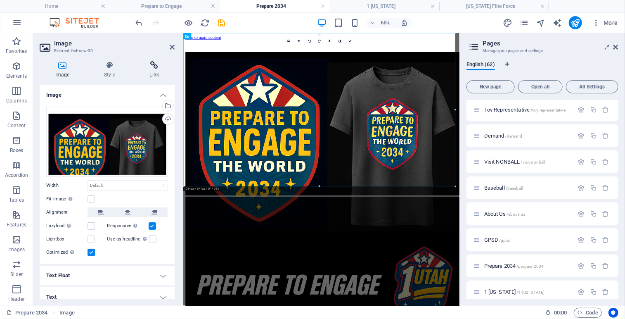
click at [155, 66] on icon at bounding box center [154, 65] width 40 height 8
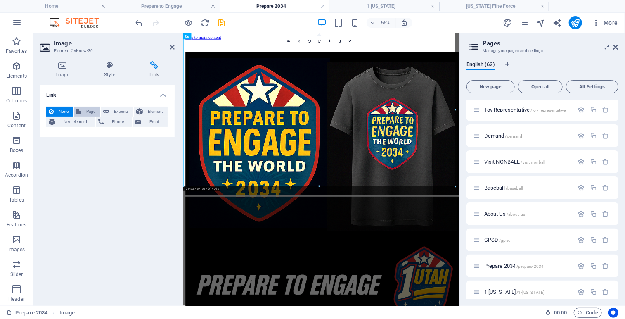
click at [88, 109] on span "Page" at bounding box center [91, 112] width 14 height 10
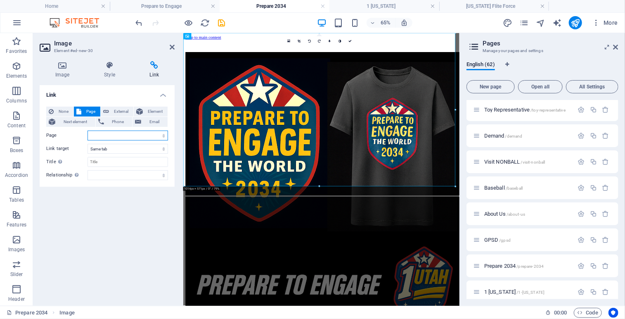
click at [162, 135] on select "Home Legal Notice Privacy Nonball Sports™ Mars Battles™ Return of Play™ Joseph …" at bounding box center [128, 136] width 81 height 10
select select "61"
click at [88, 131] on select "Home Legal Notice Privacy Nonball Sports™ Mars Battles™ Return of Play™ Joseph …" at bounding box center [128, 136] width 81 height 10
click at [352, 40] on link at bounding box center [350, 41] width 10 height 10
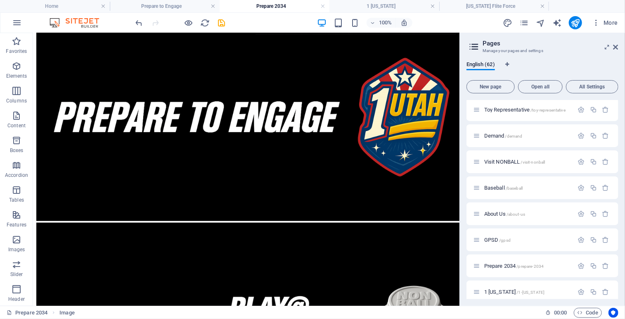
scroll to position [437, 0]
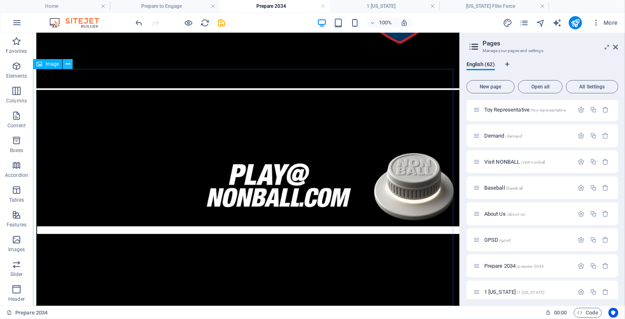
click at [69, 64] on icon at bounding box center [68, 64] width 5 height 9
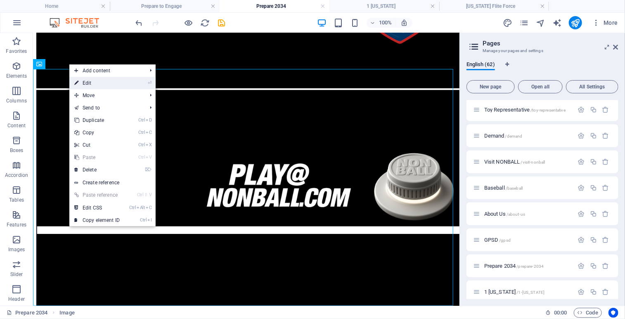
click at [86, 82] on link "⏎ Edit" at bounding box center [96, 83] width 55 height 12
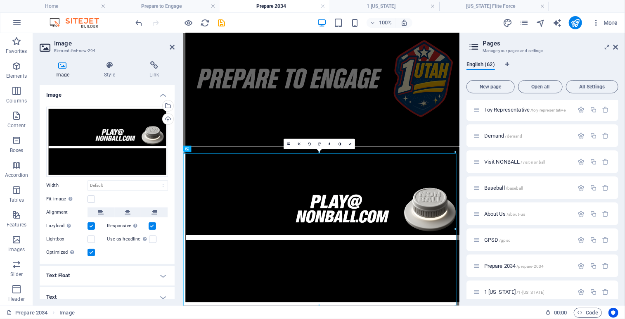
scroll to position [288, 0]
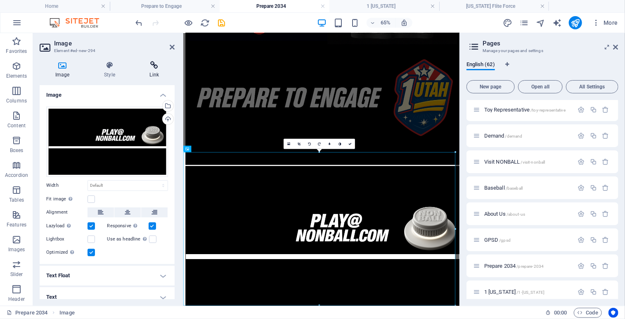
click at [159, 68] on icon at bounding box center [154, 65] width 40 height 8
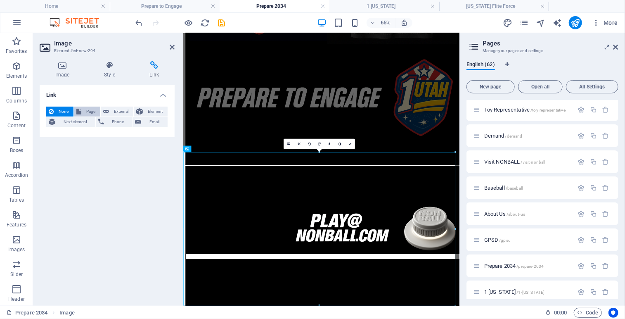
click at [89, 109] on span "Page" at bounding box center [91, 112] width 14 height 10
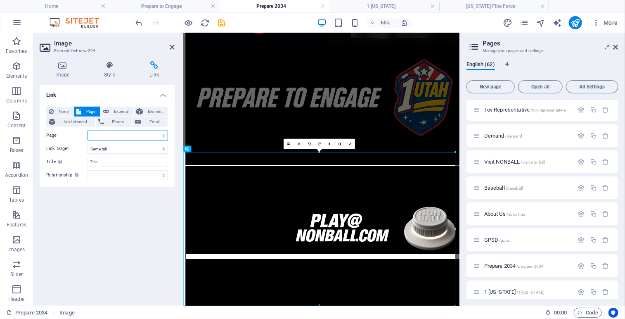
click at [163, 137] on select "Home Legal Notice Privacy Nonball Sports™ Mars Battles™ Return of Play™ Joseph …" at bounding box center [128, 136] width 81 height 10
click at [88, 131] on select "Home Legal Notice Privacy Nonball Sports™ Mars Battles™ Return of Play™ Joseph …" at bounding box center [128, 136] width 81 height 10
click at [127, 136] on select "Home Legal Notice Privacy Nonball Sports™ Mars Battles™ Return of Play™ Joseph …" at bounding box center [128, 136] width 81 height 10
select select "38"
click at [88, 131] on select "Home Legal Notice Privacy Nonball Sports™ Mars Battles™ Return of Play™ Joseph …" at bounding box center [128, 136] width 81 height 10
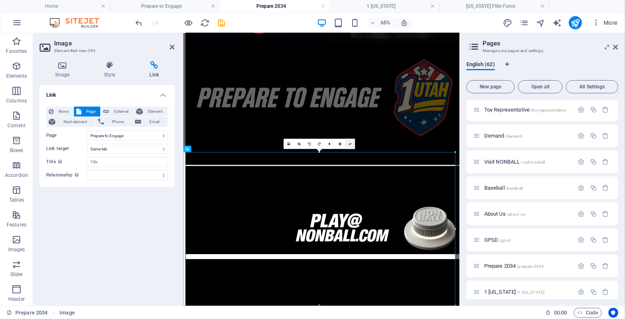
click at [350, 143] on icon at bounding box center [350, 144] width 3 height 3
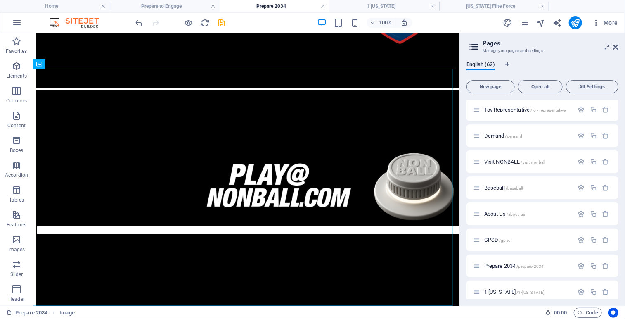
scroll to position [1414, 0]
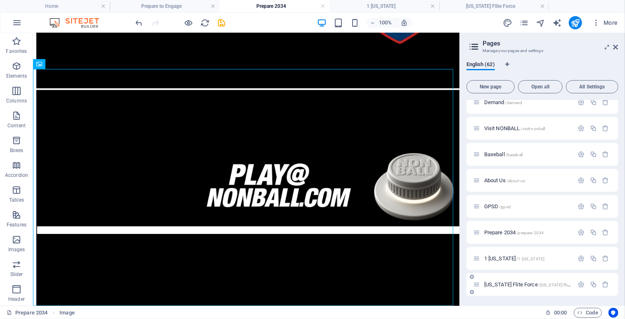
click at [510, 285] on span "Utah Flite Force /utah-flite-force" at bounding box center [533, 284] width 97 height 6
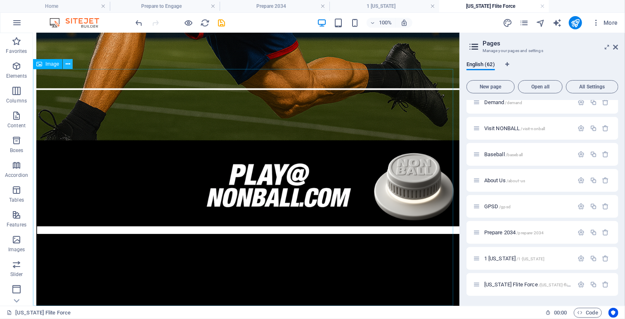
click at [68, 64] on icon at bounding box center [68, 64] width 5 height 9
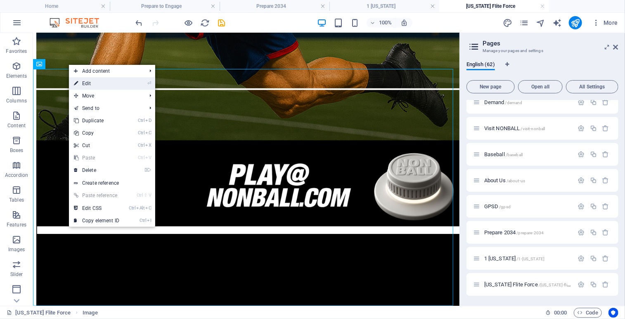
click at [93, 81] on link "⏎ Edit" at bounding box center [96, 83] width 55 height 12
select select
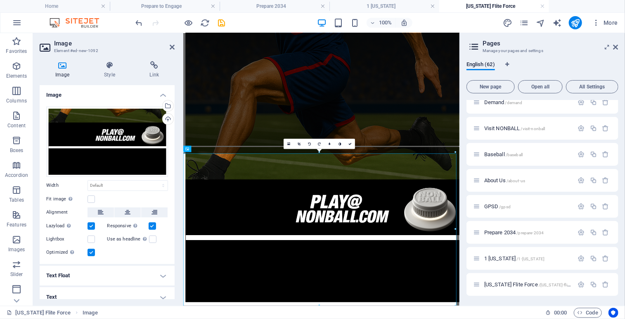
scroll to position [288, 0]
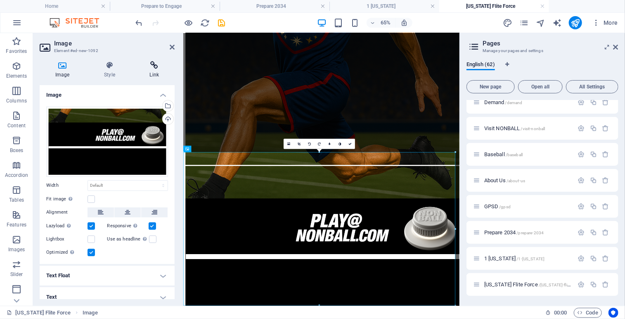
click at [154, 67] on icon at bounding box center [154, 65] width 40 height 8
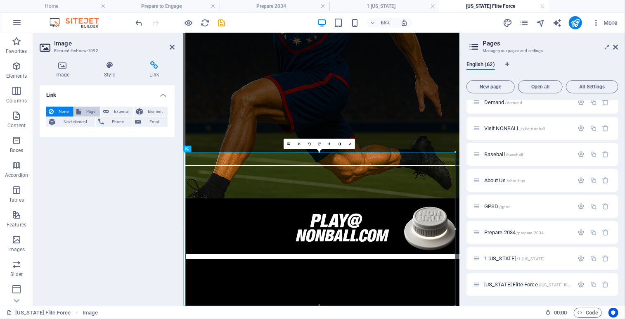
click at [86, 110] on span "Page" at bounding box center [91, 112] width 14 height 10
select select
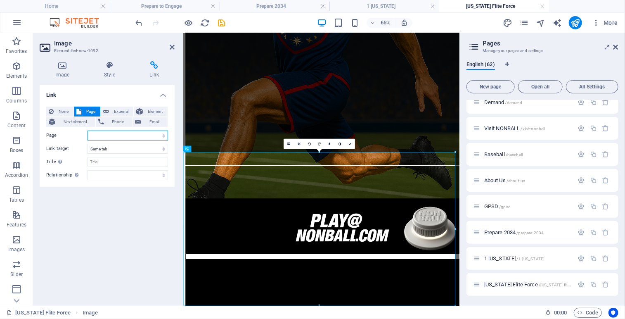
click at [162, 133] on select "Home Legal Notice Privacy Nonball Sports™ Mars Battles™ Return of Play™ Joseph …" at bounding box center [128, 136] width 81 height 10
click at [351, 143] on icon at bounding box center [350, 144] width 3 height 3
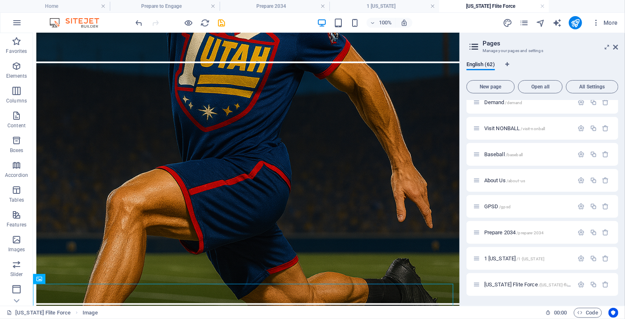
scroll to position [0, 0]
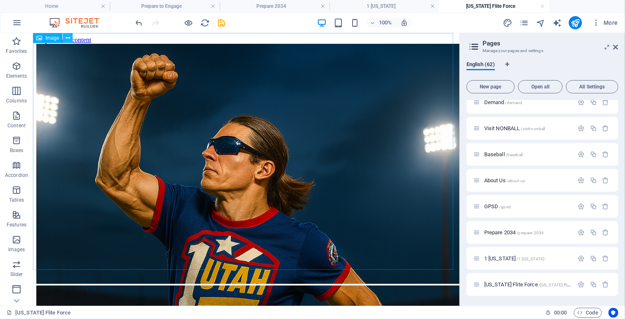
click at [68, 35] on icon at bounding box center [68, 38] width 5 height 9
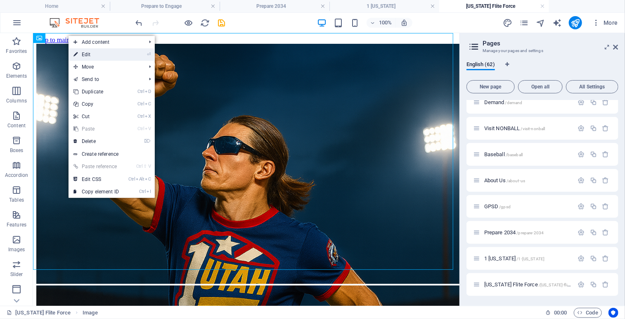
click at [86, 52] on link "⏎ Edit" at bounding box center [96, 54] width 55 height 12
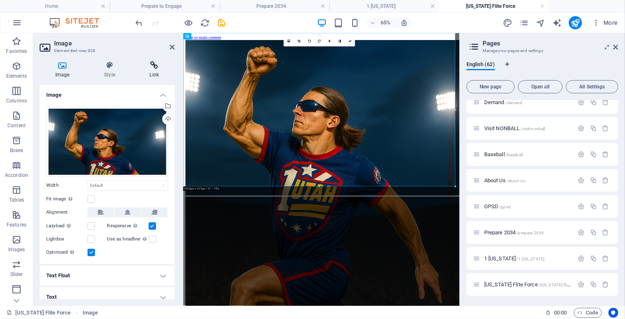
click at [155, 66] on icon at bounding box center [154, 65] width 40 height 8
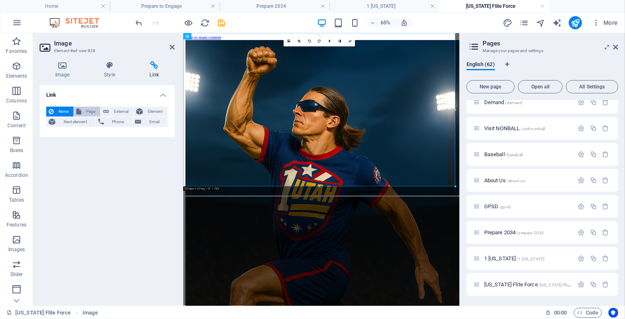
click at [82, 112] on button "Page" at bounding box center [87, 112] width 26 height 10
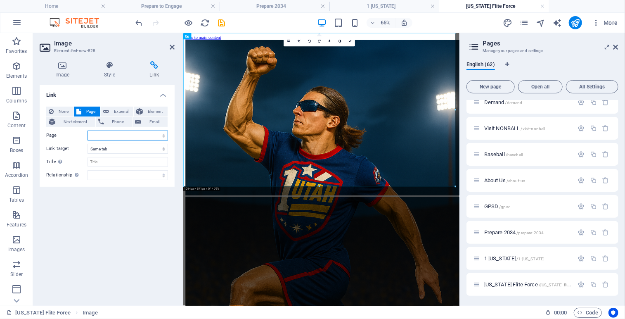
click at [164, 135] on select "Home Legal Notice Privacy Nonball Sports™ Mars Battles™ Return of Play™ Joseph …" at bounding box center [128, 136] width 81 height 10
select select "60"
click at [88, 131] on select "Home Legal Notice Privacy Nonball Sports™ Mars Battles™ Return of Play™ Joseph …" at bounding box center [128, 136] width 81 height 10
click at [352, 43] on link at bounding box center [350, 41] width 10 height 10
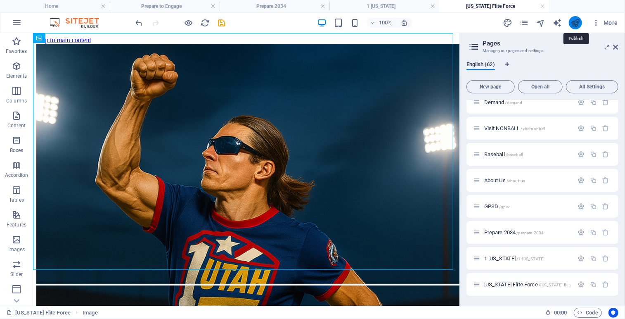
click at [572, 24] on icon "publish" at bounding box center [576, 23] width 10 height 10
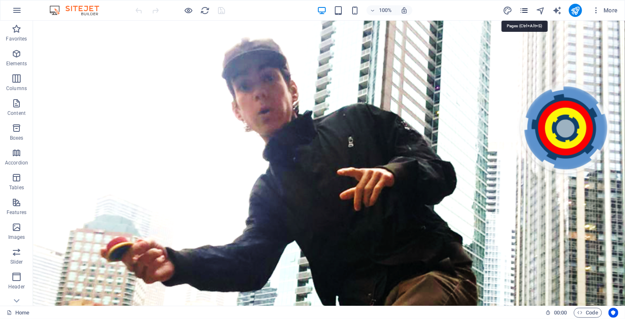
click at [526, 11] on icon "pages" at bounding box center [525, 11] width 10 height 10
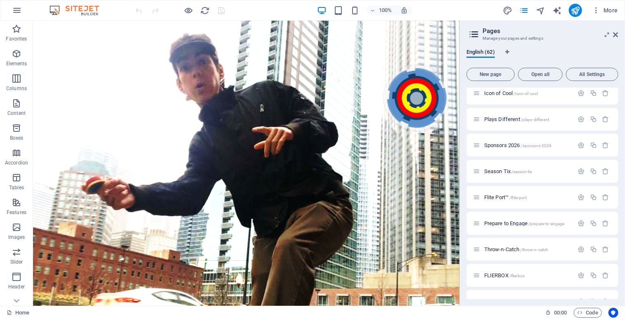
scroll to position [872, 0]
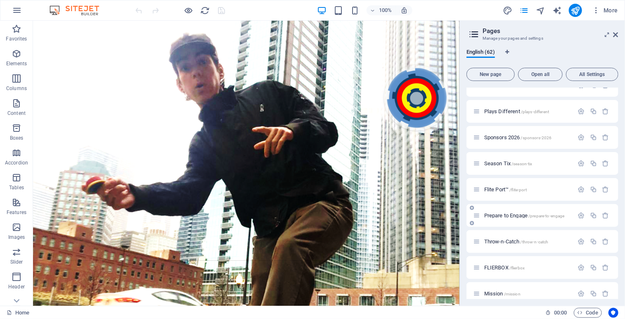
click at [509, 216] on span "Prepare to Engage /prepare-to-engage" at bounding box center [525, 215] width 81 height 6
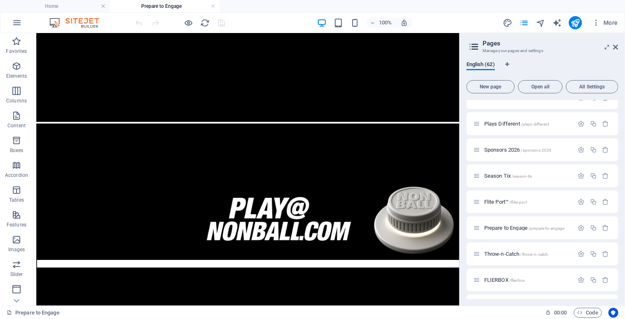
scroll to position [406, 0]
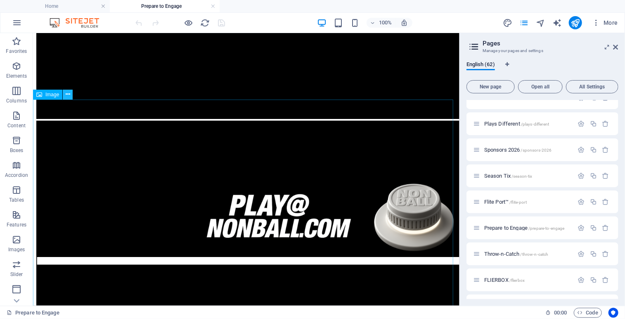
click at [70, 95] on button at bounding box center [68, 95] width 10 height 10
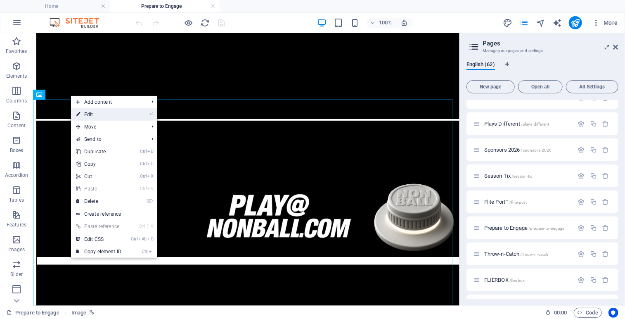
click at [94, 114] on link "⏎ Edit" at bounding box center [98, 114] width 55 height 12
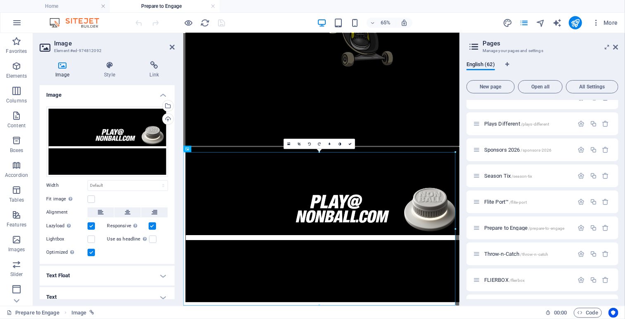
scroll to position [288, 0]
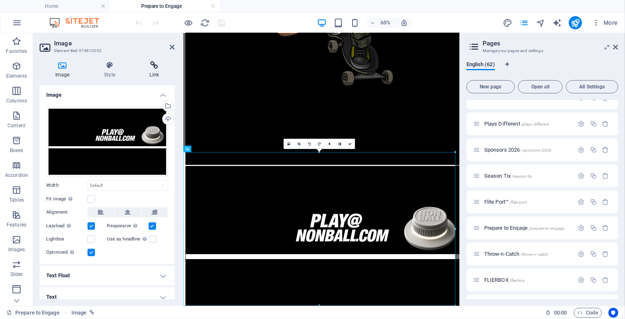
click at [156, 69] on icon at bounding box center [154, 65] width 40 height 8
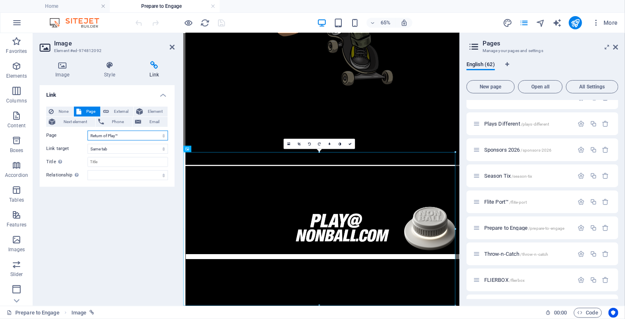
click at [164, 135] on select "Home Legal Notice Privacy Nonball Sports™ Mars Battles™ Return of Play™ Joseph …" at bounding box center [128, 136] width 81 height 10
select select "59"
click at [88, 131] on select "Home Legal Notice Privacy Nonball Sports™ Mars Battles™ Return of Play™ Joseph …" at bounding box center [128, 136] width 81 height 10
click at [352, 145] on icon at bounding box center [350, 144] width 3 height 3
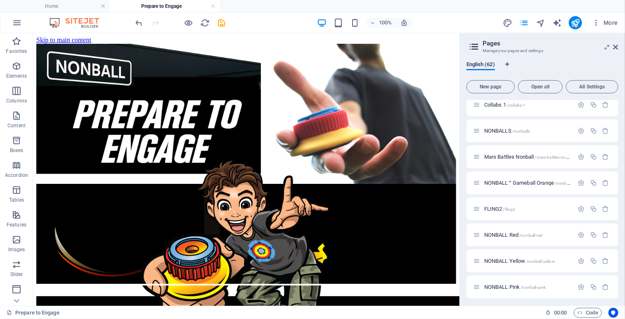
scroll to position [646, 0]
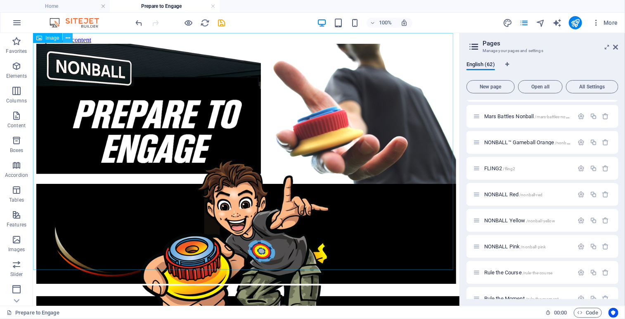
click at [69, 36] on icon at bounding box center [68, 38] width 5 height 9
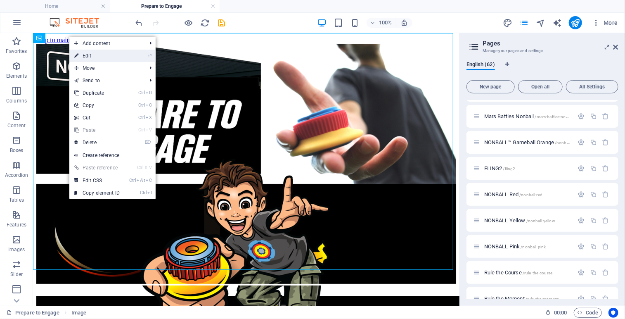
click at [95, 57] on link "⏎ Edit" at bounding box center [96, 56] width 55 height 12
select select
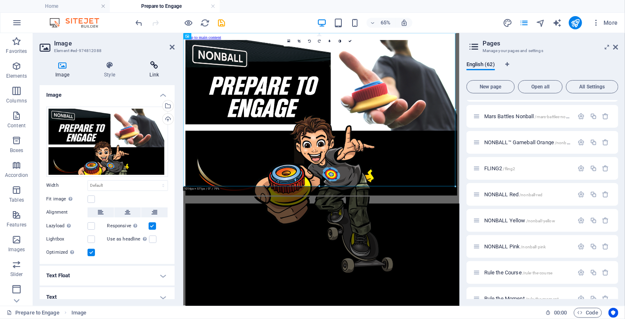
click at [156, 68] on icon at bounding box center [154, 65] width 40 height 8
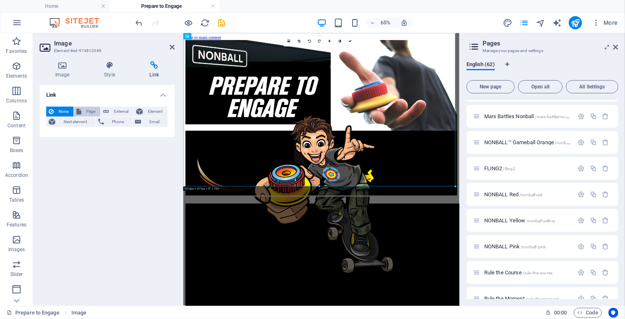
click at [94, 109] on span "Page" at bounding box center [91, 112] width 14 height 10
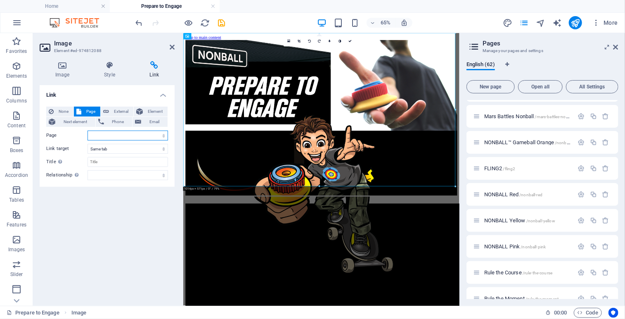
click at [160, 132] on select "Home Legal Notice Privacy Nonball Sports™ Mars Battles™ Return of Play™ Joseph …" at bounding box center [128, 136] width 81 height 10
select select "13"
click at [88, 131] on select "Home Legal Notice Privacy Nonball Sports™ Mars Battles™ Return of Play™ Joseph …" at bounding box center [128, 136] width 81 height 10
click at [350, 42] on icon at bounding box center [350, 41] width 3 height 3
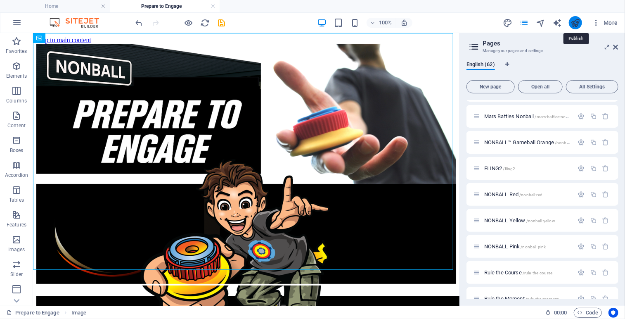
click at [578, 23] on icon "publish" at bounding box center [576, 23] width 10 height 10
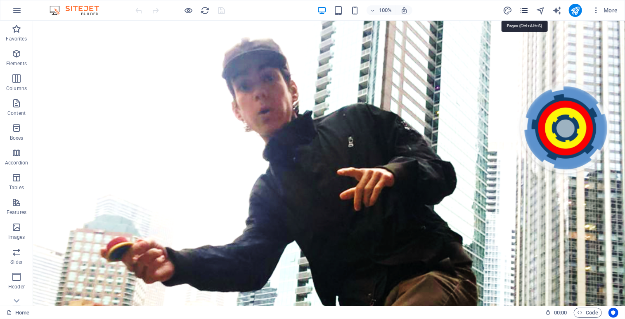
click at [526, 9] on icon "pages" at bounding box center [525, 11] width 10 height 10
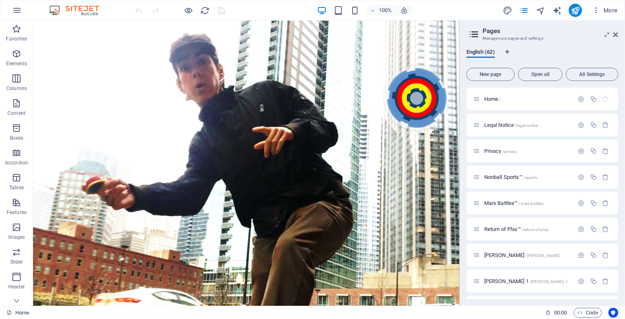
drag, startPoint x: 617, startPoint y: 103, endPoint x: 618, endPoint y: 121, distance: 18.2
click at [618, 121] on div "Home / Legal Notice /legal-notice Privacy /privacy Nonball Sports™ /sports Mars…" at bounding box center [543, 193] width 152 height 211
click at [619, 292] on div "English (62) New page Open all All Settings Home / Legal Notice /legal-notice P…" at bounding box center [542, 174] width 165 height 264
drag, startPoint x: 619, startPoint y: 292, endPoint x: 621, endPoint y: 144, distance: 148.3
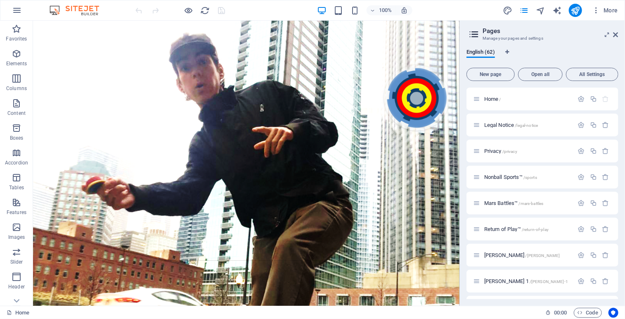
click at [621, 144] on div "English (62) New page Open all All Settings Home / Legal Notice /legal-notice P…" at bounding box center [542, 174] width 165 height 264
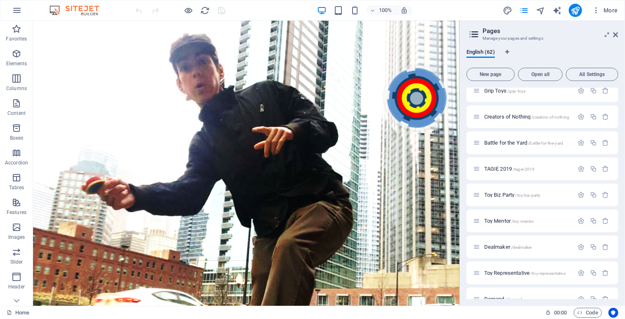
scroll to position [1213, 0]
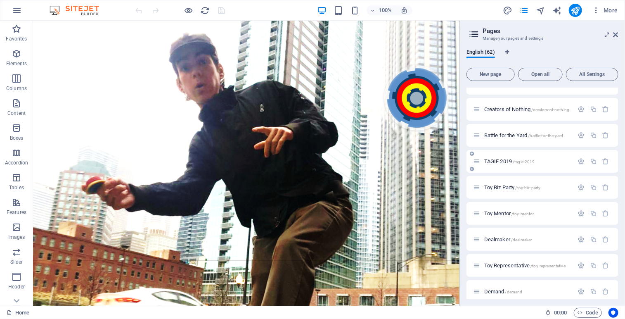
click at [509, 159] on span "TAGIE 2019 /tagie-2019" at bounding box center [510, 161] width 51 height 6
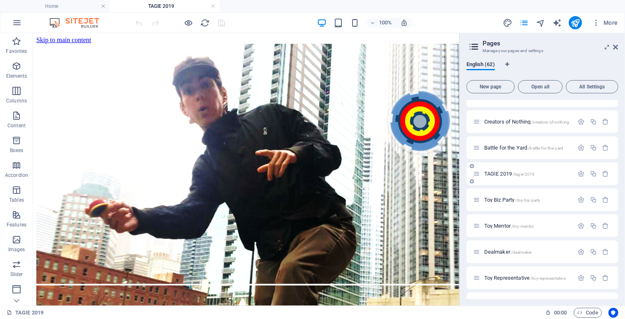
scroll to position [0, 0]
click at [507, 200] on span "Toy Biz Party /toy-biz-party" at bounding box center [513, 200] width 57 height 6
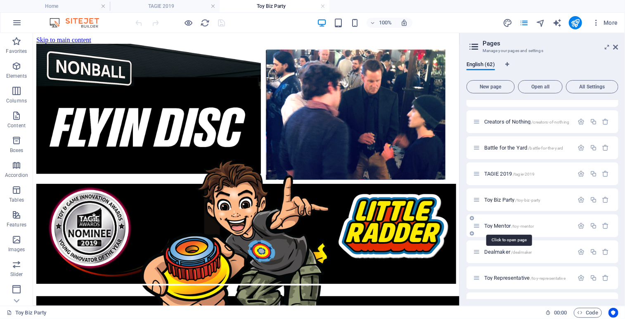
click at [504, 225] on span "Toy Mentor /toy-mentor" at bounding box center [510, 226] width 50 height 6
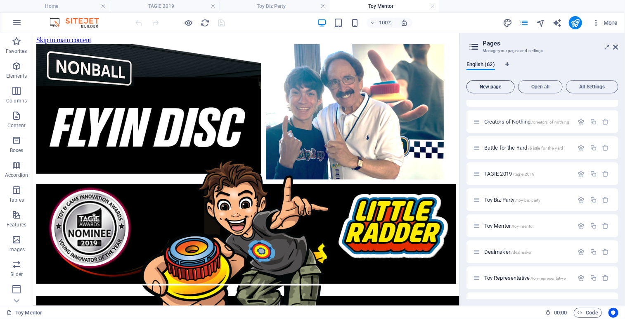
click at [485, 86] on span "New page" at bounding box center [490, 86] width 41 height 5
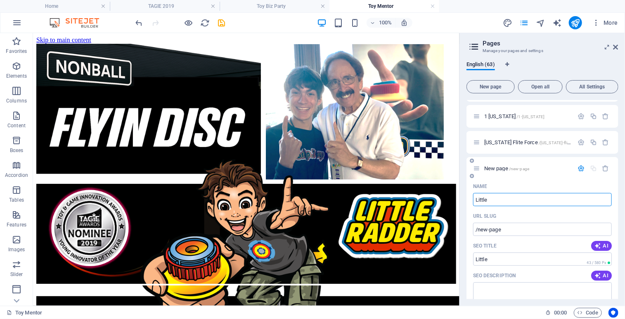
type input "Little"
type input "/little"
type input "Little [PERSON_NAME]"
type input "/[PERSON_NAME]"
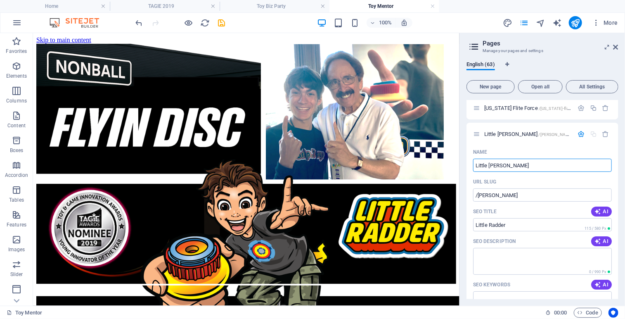
scroll to position [1565, 0]
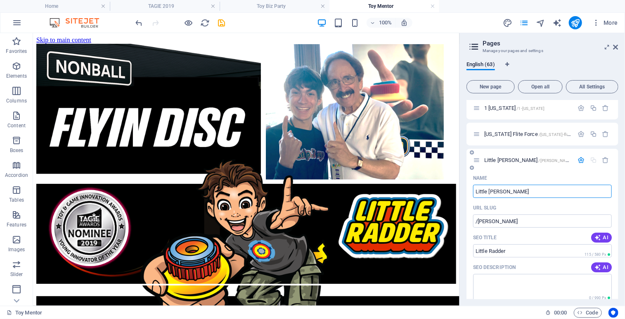
type input "Little [PERSON_NAME]"
click at [539, 159] on span "/[PERSON_NAME]" at bounding box center [556, 160] width 35 height 5
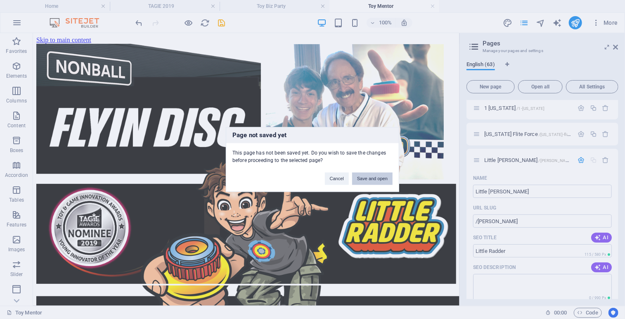
click at [379, 181] on button "Save and open" at bounding box center [372, 179] width 40 height 12
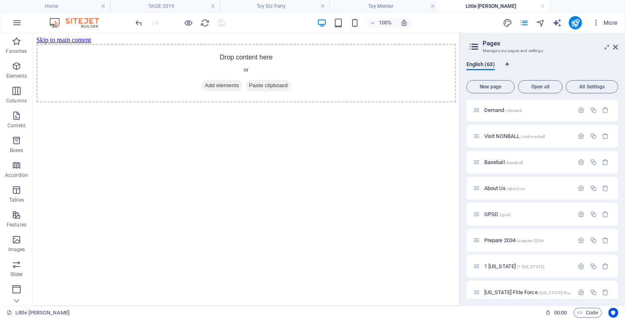
scroll to position [0, 0]
click at [76, 38] on icon at bounding box center [76, 38] width 5 height 9
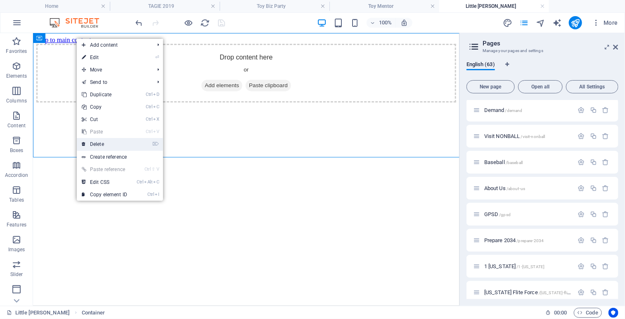
click at [102, 144] on link "⌦ Delete" at bounding box center [104, 144] width 55 height 12
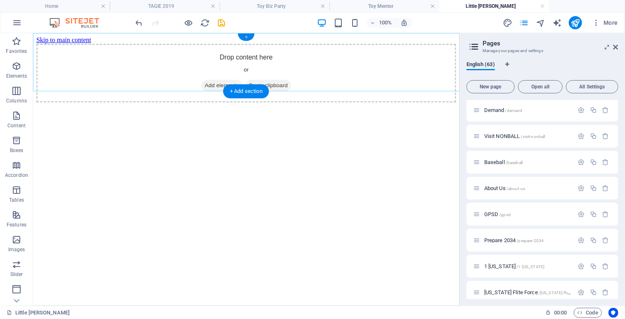
click at [247, 36] on div "+" at bounding box center [246, 36] width 16 height 7
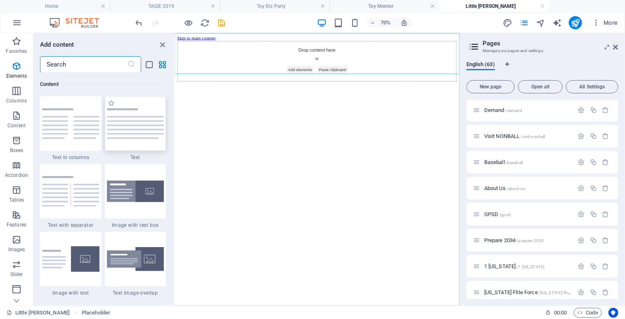
scroll to position [1445, 0]
drag, startPoint x: 347, startPoint y: 147, endPoint x: 176, endPoint y: 72, distance: 186.1
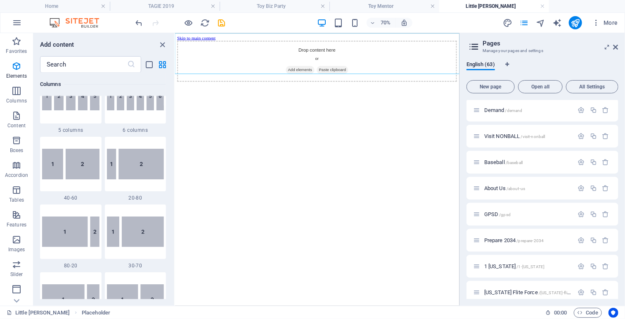
scroll to position [0, 0]
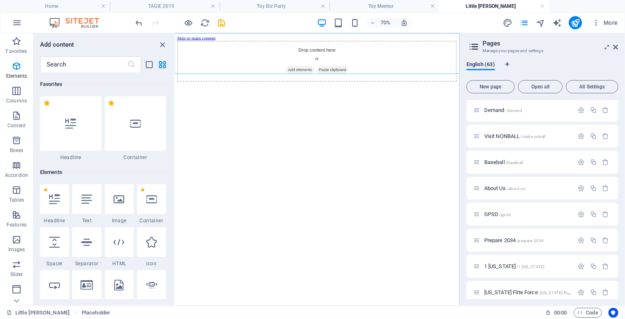
drag, startPoint x: 173, startPoint y: 105, endPoint x: 4, endPoint y: 31, distance: 184.4
click at [126, 191] on div at bounding box center [119, 199] width 29 height 30
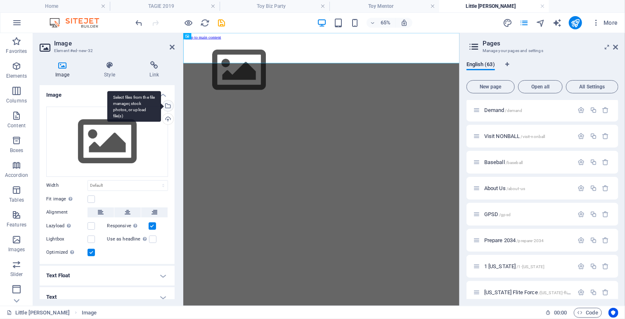
click at [167, 109] on div "Select files from the file manager, stock photos, or upload file(s)" at bounding box center [167, 106] width 12 height 12
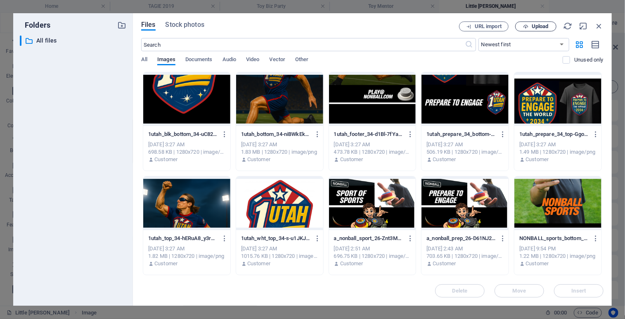
click at [529, 27] on icon "button" at bounding box center [525, 26] width 5 height 5
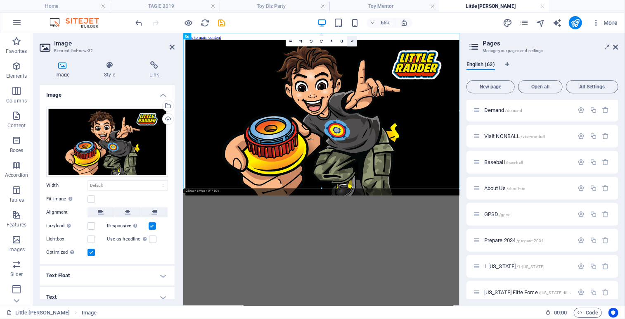
click at [355, 41] on link at bounding box center [352, 41] width 10 height 10
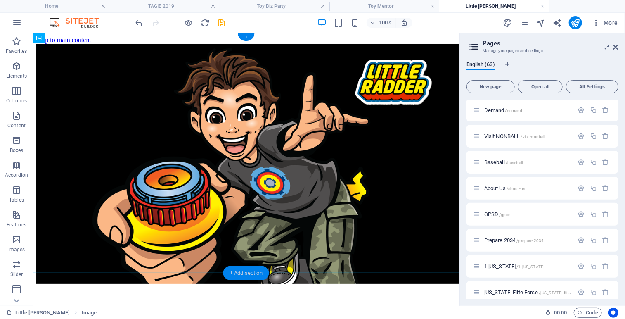
click at [230, 275] on div "+ Add section" at bounding box center [246, 273] width 46 height 14
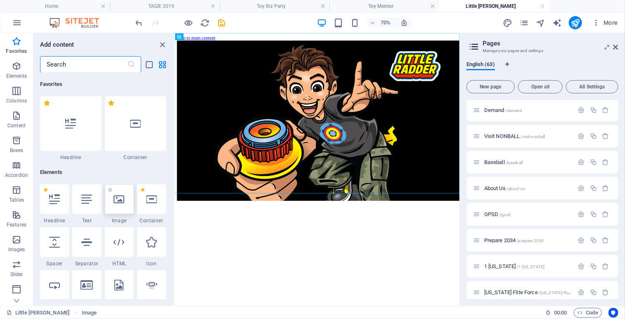
click at [122, 200] on icon at bounding box center [119, 199] width 11 height 11
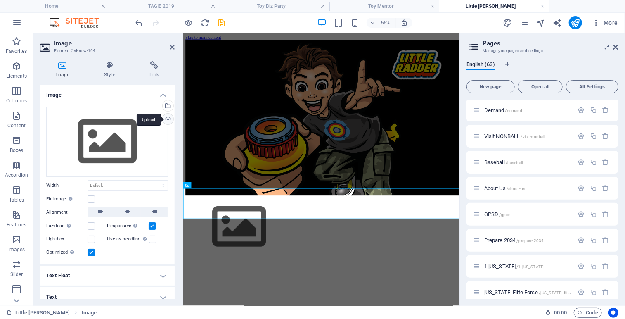
click at [166, 117] on div "Upload" at bounding box center [167, 120] width 12 height 12
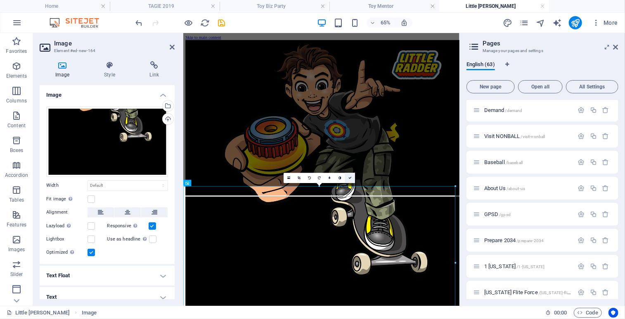
click at [352, 178] on link at bounding box center [350, 178] width 10 height 10
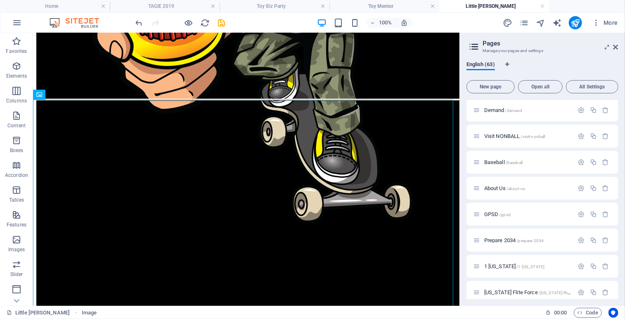
scroll to position [200, 0]
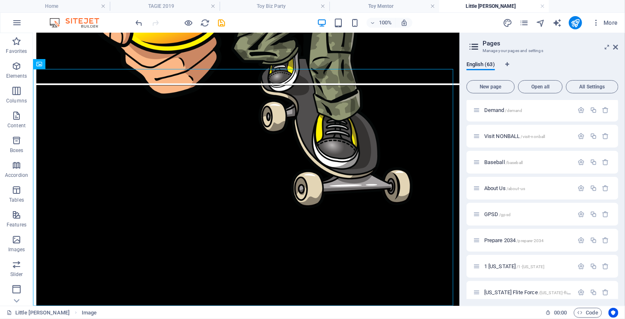
drag, startPoint x: 454, startPoint y: 133, endPoint x: 495, endPoint y: 289, distance: 161.0
click at [247, 300] on div "+" at bounding box center [246, 301] width 16 height 7
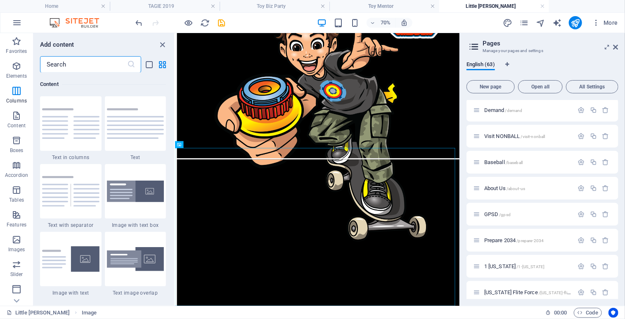
scroll to position [1247, 0]
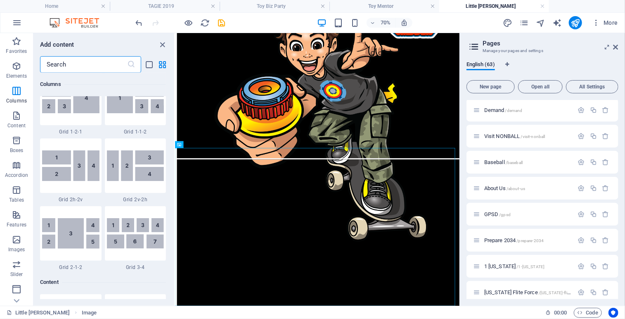
drag, startPoint x: 173, startPoint y: 112, endPoint x: 2, endPoint y: 64, distance: 177.6
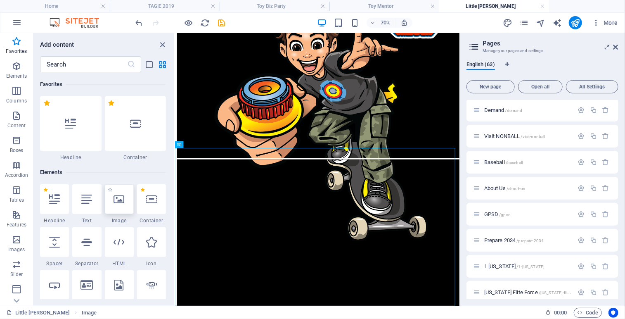
click at [121, 207] on div at bounding box center [119, 199] width 29 height 30
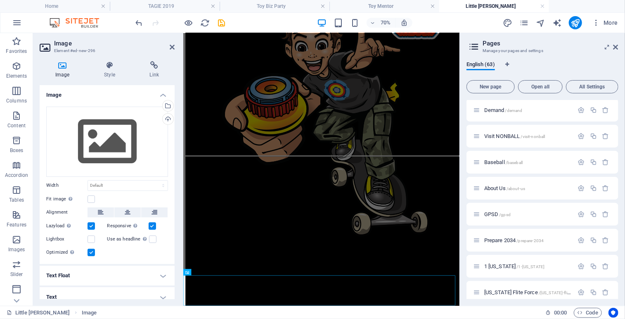
scroll to position [98, 0]
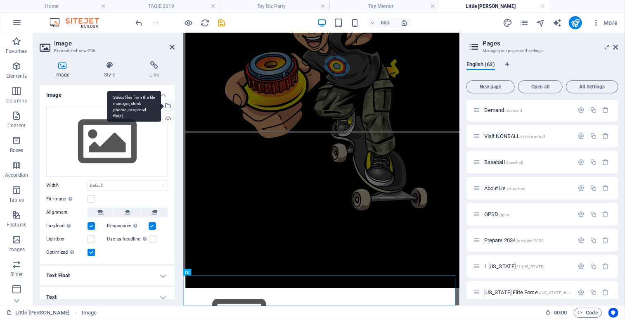
click at [167, 105] on div "Select files from the file manager, stock photos, or upload file(s)" at bounding box center [167, 106] width 12 height 12
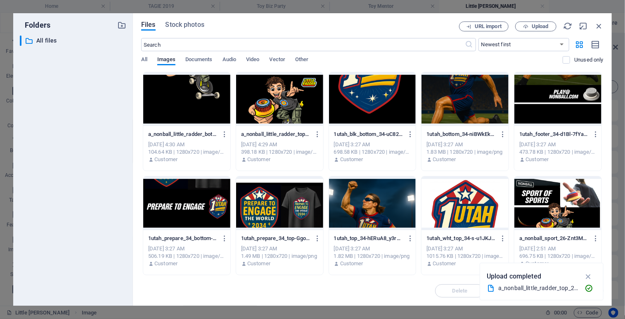
drag, startPoint x: 602, startPoint y: 88, endPoint x: 605, endPoint y: 165, distance: 77.7
click at [605, 165] on div "Files Stock photos URL import Upload ​ Newest first Oldest first Name (A-Z) Nam…" at bounding box center [372, 159] width 479 height 292
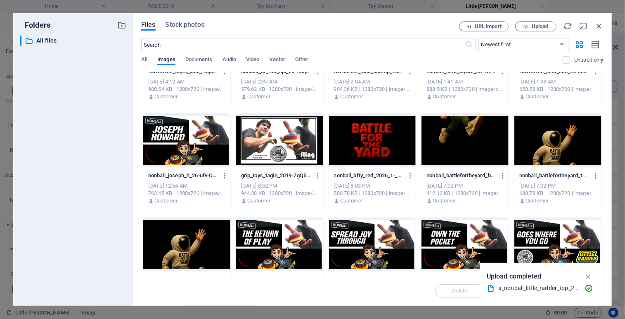
scroll to position [911, 0]
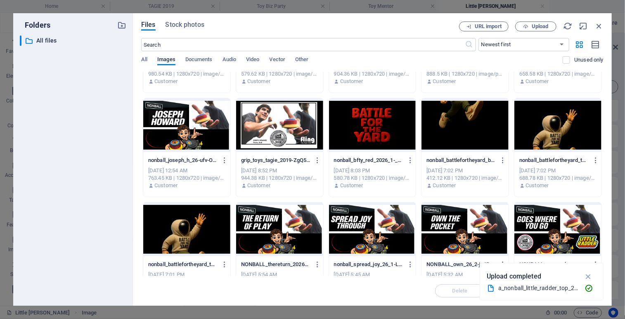
drag, startPoint x: 604, startPoint y: 186, endPoint x: 601, endPoint y: 202, distance: 15.5
click at [601, 202] on div "Files Stock photos URL import Upload ​ Newest first Oldest first Name (A-Z) Nam…" at bounding box center [372, 159] width 479 height 292
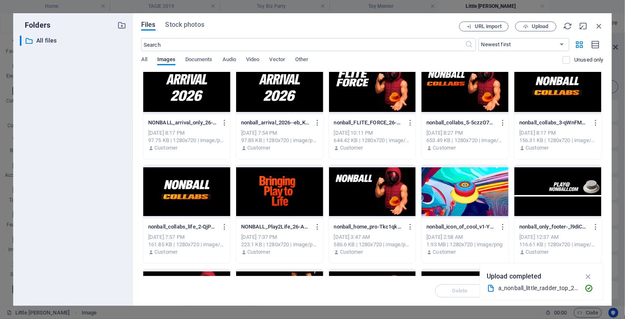
scroll to position [1998, 0]
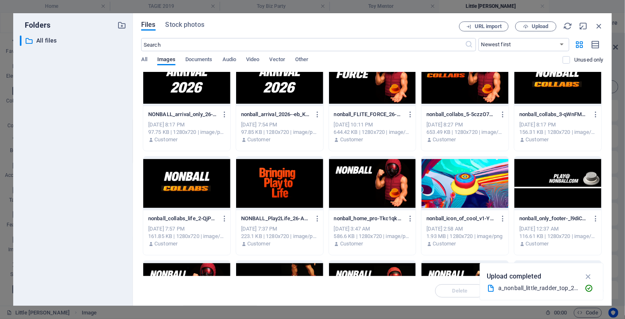
click at [561, 193] on div at bounding box center [558, 184] width 87 height 54
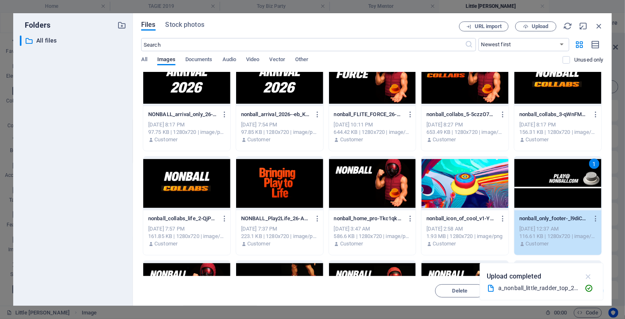
click at [589, 274] on icon "button" at bounding box center [589, 276] width 10 height 9
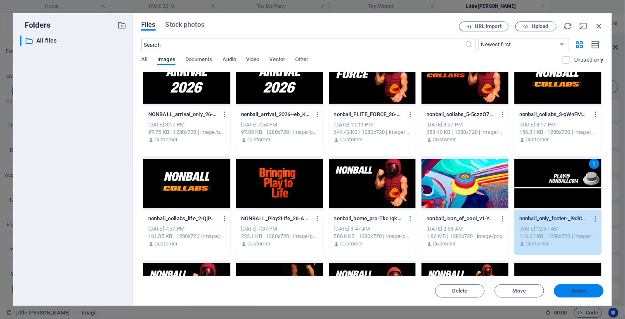
click at [573, 292] on span "Insert" at bounding box center [579, 290] width 14 height 5
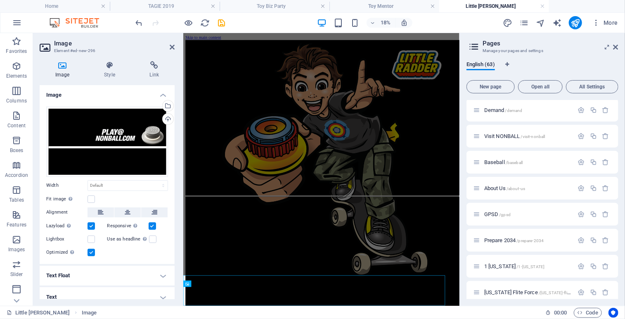
scroll to position [81, 0]
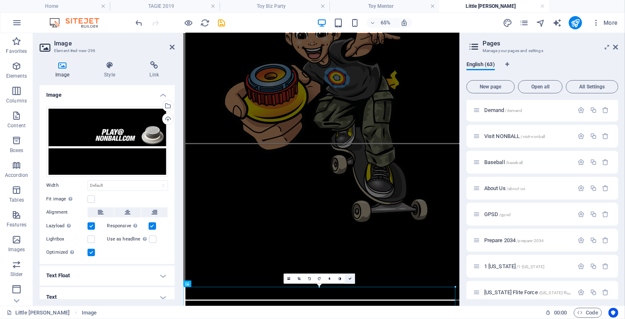
click at [352, 276] on link at bounding box center [350, 278] width 10 height 10
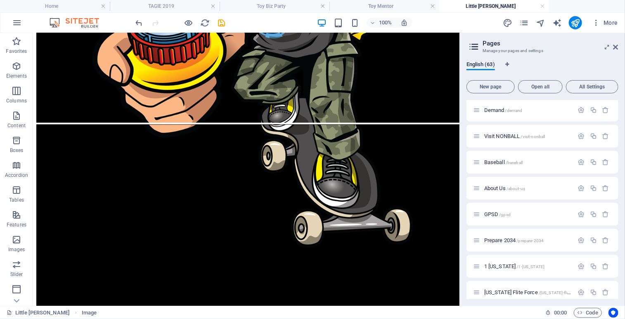
scroll to position [0, 0]
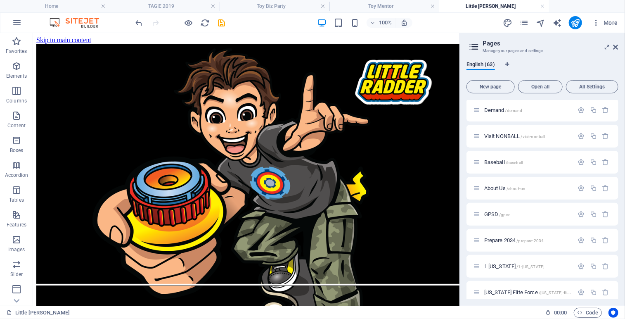
drag, startPoint x: 456, startPoint y: 206, endPoint x: 489, endPoint y: 63, distance: 146.9
click at [69, 264] on icon at bounding box center [68, 264] width 5 height 9
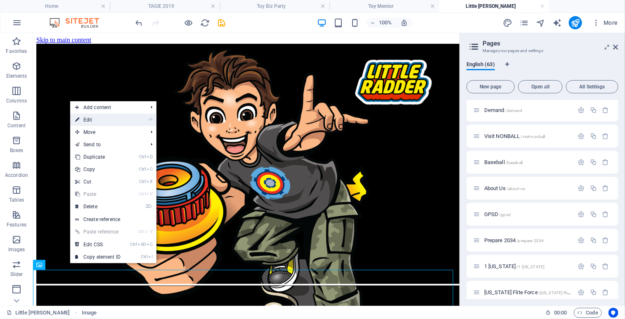
click at [114, 119] on link "⏎ Edit" at bounding box center [97, 120] width 55 height 12
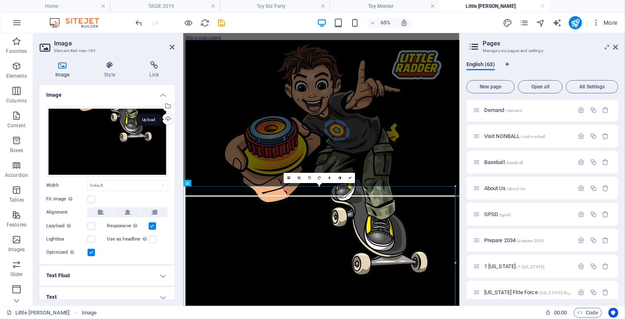
click at [166, 119] on div "Upload" at bounding box center [167, 120] width 12 height 12
click at [353, 180] on link at bounding box center [350, 178] width 10 height 10
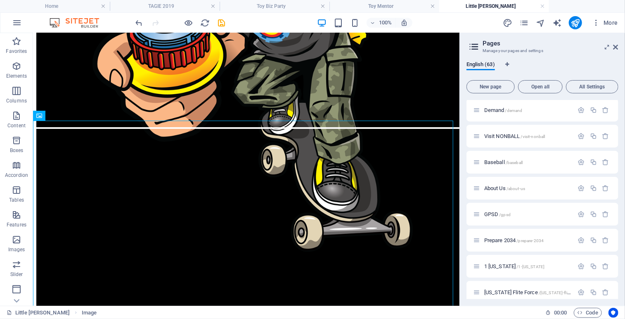
scroll to position [159, 0]
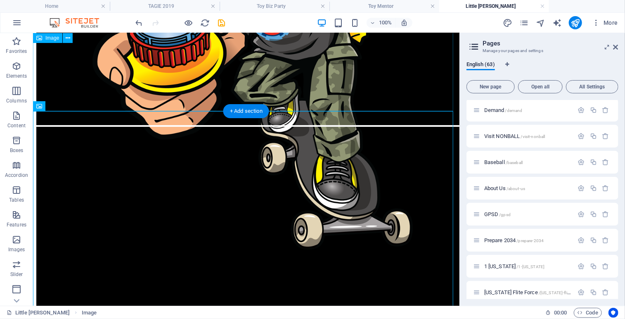
click at [396, 88] on figure at bounding box center [246, 6] width 420 height 242
click at [274, 201] on figure at bounding box center [246, 247] width 420 height 242
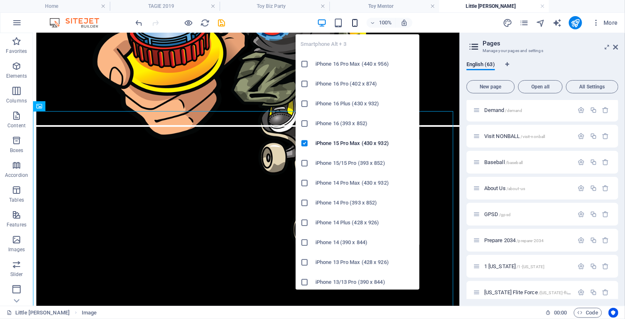
click at [357, 24] on icon "button" at bounding box center [355, 23] width 10 height 10
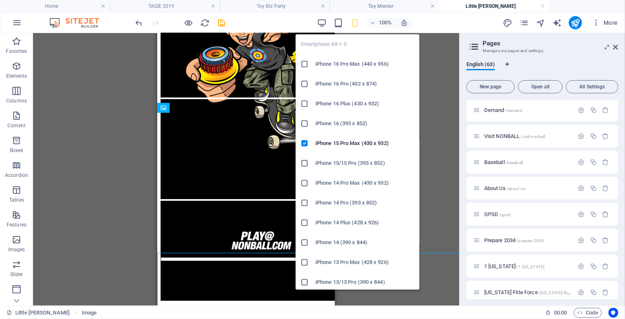
scroll to position [17, 0]
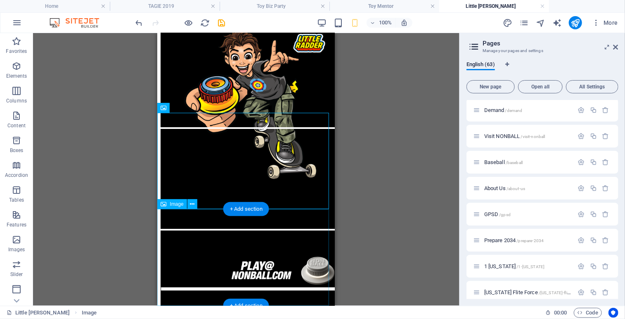
click at [213, 248] on figure at bounding box center [246, 281] width 171 height 102
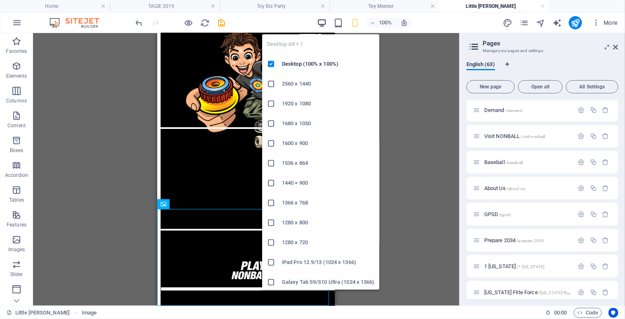
click at [325, 21] on icon "button" at bounding box center [322, 23] width 10 height 10
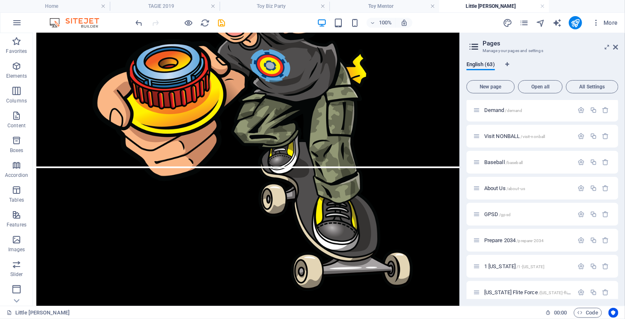
scroll to position [121, 0]
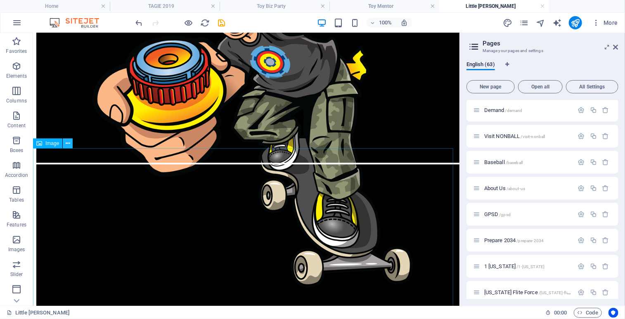
click at [68, 143] on icon at bounding box center [68, 143] width 5 height 9
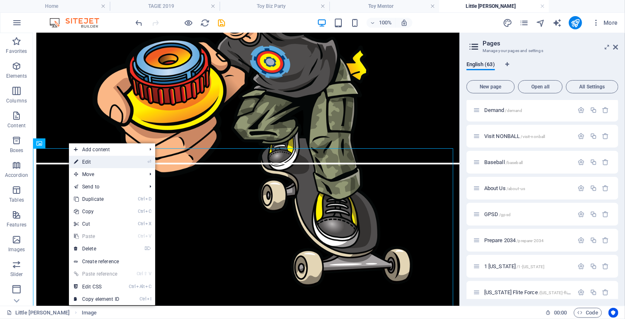
click at [86, 161] on link "⏎ Edit" at bounding box center [96, 162] width 55 height 12
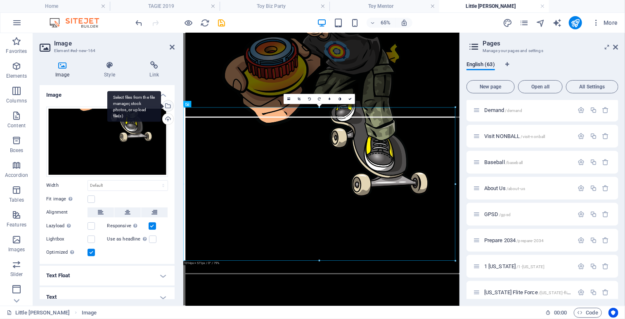
click at [167, 105] on div "Select files from the file manager, stock photos, or upload file(s)" at bounding box center [167, 106] width 12 height 12
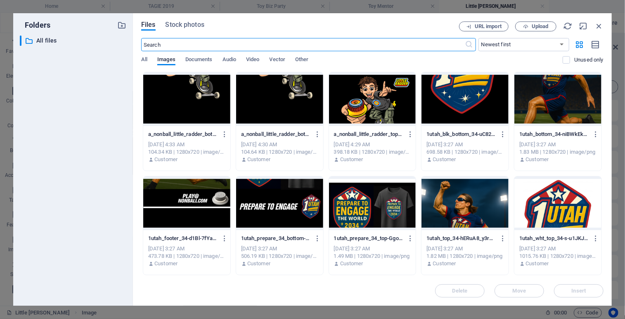
scroll to position [0, 0]
click at [273, 96] on div at bounding box center [279, 99] width 87 height 54
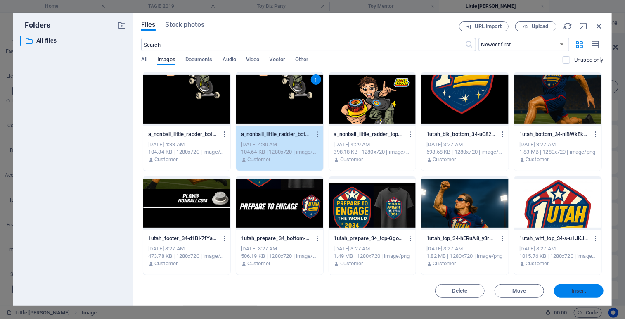
click at [570, 291] on span "Insert" at bounding box center [579, 290] width 43 height 5
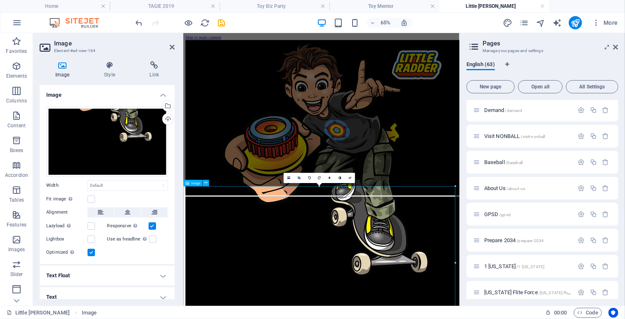
click at [351, 177] on icon at bounding box center [350, 177] width 3 height 3
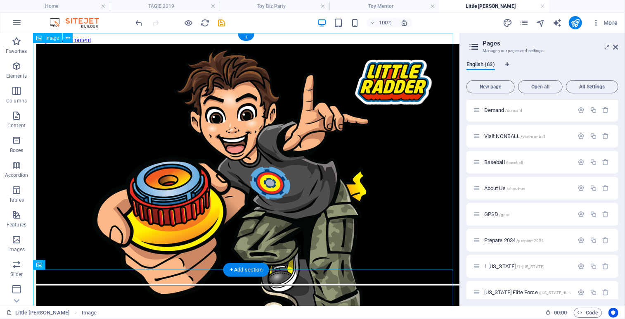
click at [393, 196] on figure at bounding box center [246, 164] width 420 height 242
click at [71, 38] on button at bounding box center [68, 38] width 10 height 10
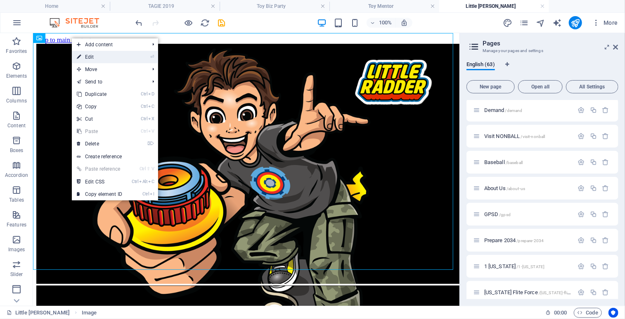
click at [96, 56] on link "⏎ Edit" at bounding box center [99, 57] width 55 height 12
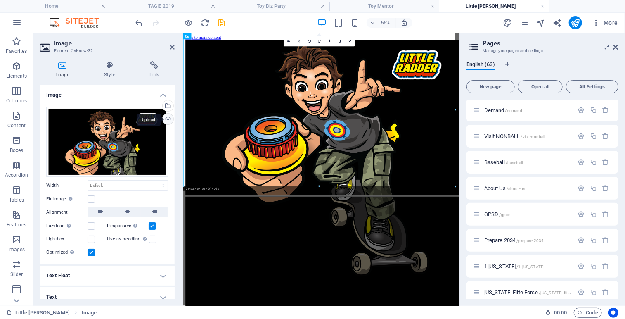
click at [166, 117] on div "Upload" at bounding box center [167, 120] width 12 height 12
click at [351, 44] on link at bounding box center [350, 41] width 10 height 10
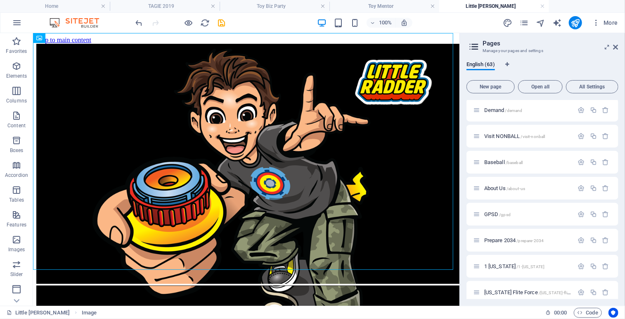
click at [436, 23] on div "100% More" at bounding box center [377, 22] width 487 height 13
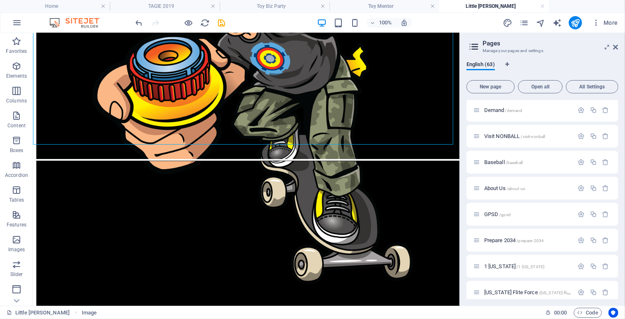
scroll to position [121, 0]
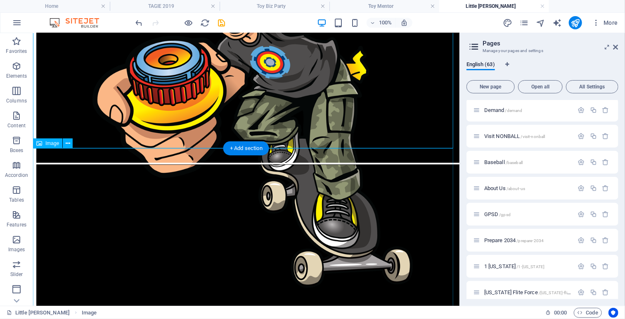
click at [433, 194] on figure at bounding box center [246, 285] width 420 height 242
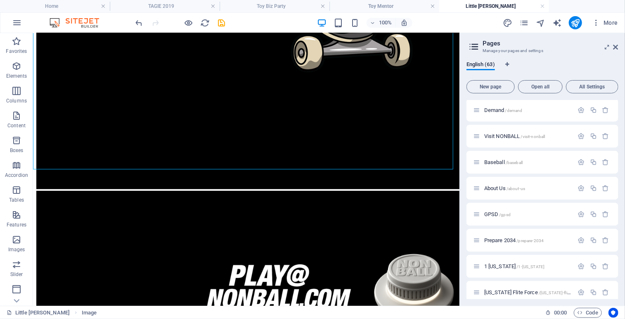
scroll to position [339, 0]
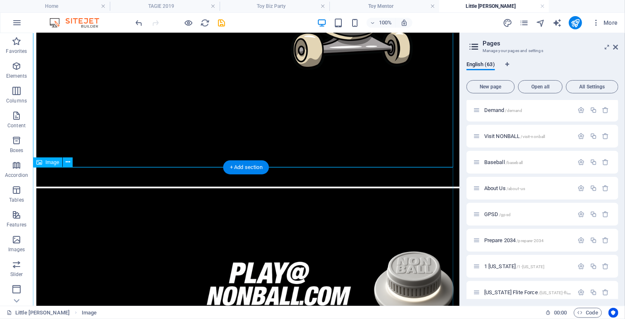
click at [444, 197] on figure at bounding box center [246, 309] width 420 height 242
click at [415, 188] on figure at bounding box center [246, 309] width 420 height 242
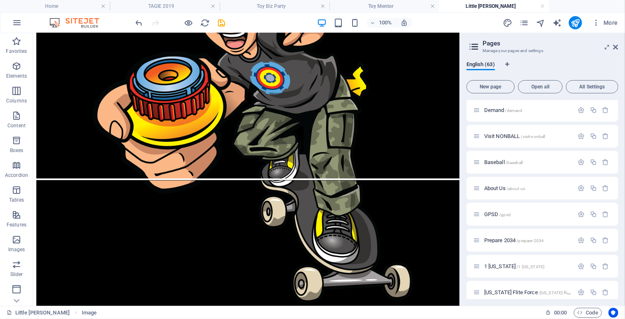
scroll to position [102, 0]
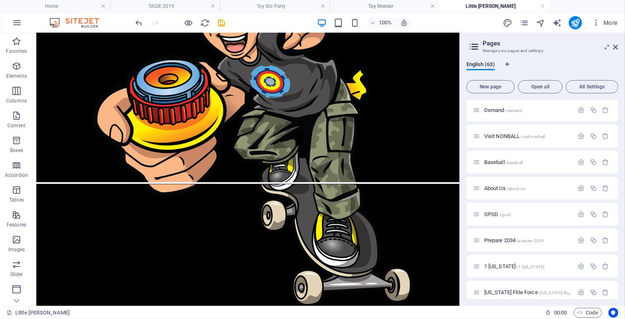
drag, startPoint x: 457, startPoint y: 187, endPoint x: 504, endPoint y: 135, distance: 69.6
click at [67, 164] on icon at bounding box center [68, 163] width 5 height 9
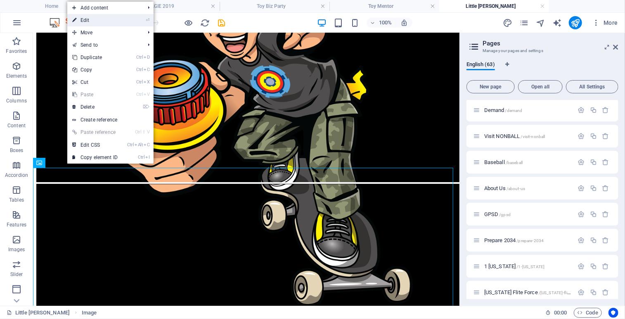
click at [97, 21] on link "⏎ Edit" at bounding box center [94, 20] width 55 height 12
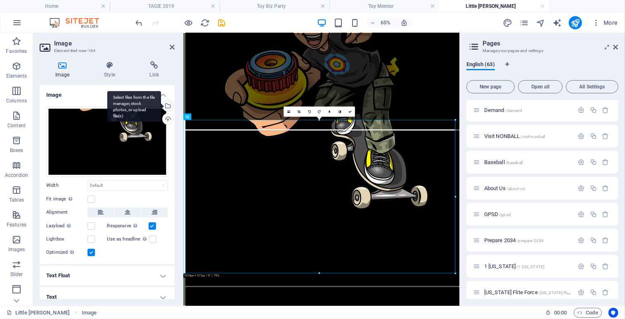
click at [168, 104] on div "Select files from the file manager, stock photos, or upload file(s)" at bounding box center [167, 106] width 12 height 12
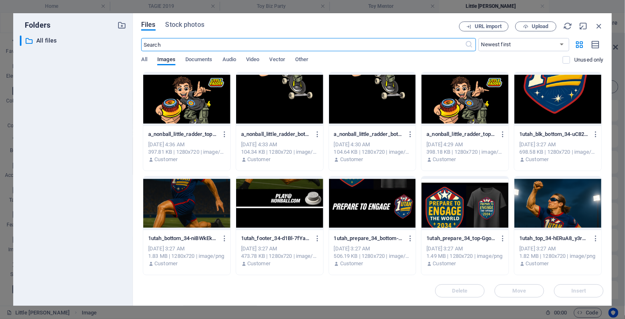
scroll to position [0, 0]
click at [289, 107] on div at bounding box center [279, 99] width 87 height 54
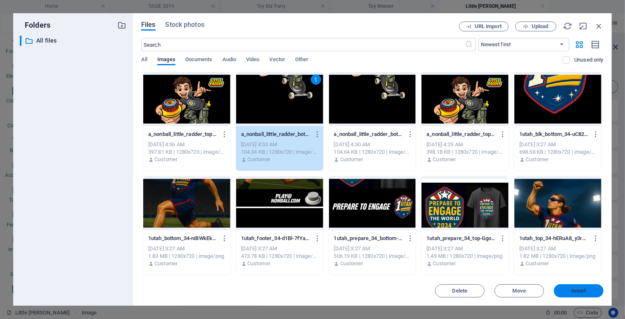
click at [570, 290] on span "Insert" at bounding box center [579, 290] width 43 height 5
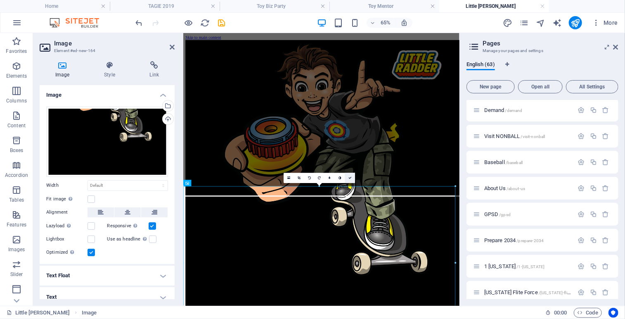
click at [351, 176] on icon at bounding box center [350, 177] width 3 height 3
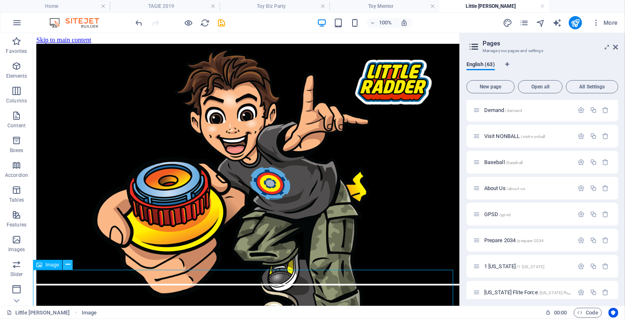
click at [67, 264] on icon at bounding box center [68, 264] width 5 height 9
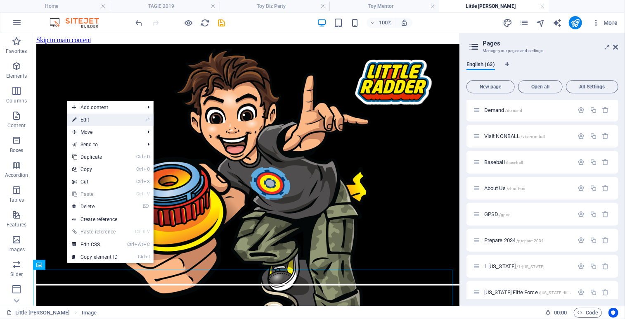
click at [95, 120] on link "⏎ Edit" at bounding box center [94, 120] width 55 height 12
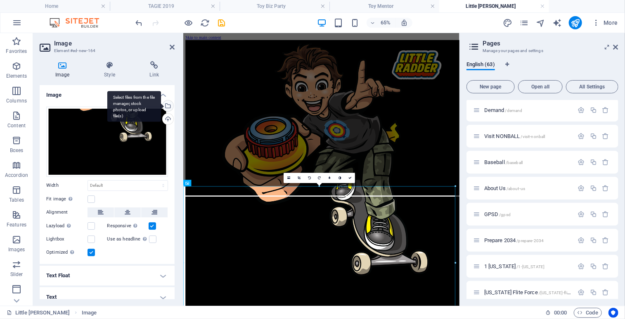
click at [161, 105] on div "Select files from the file manager, stock photos, or upload file(s)" at bounding box center [134, 106] width 54 height 31
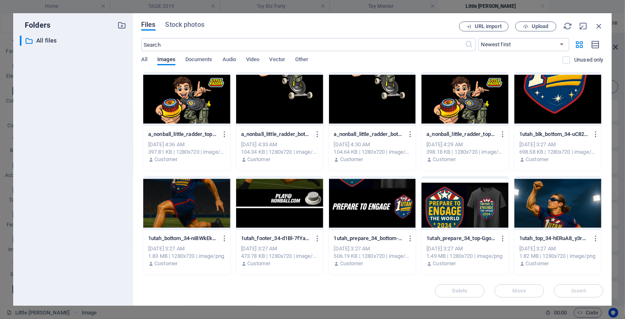
click at [380, 92] on div at bounding box center [372, 99] width 87 height 54
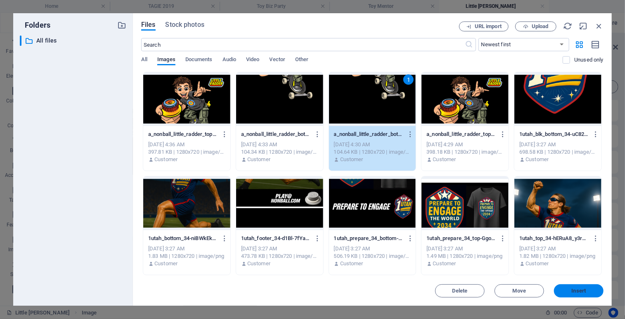
click at [575, 289] on span "Insert" at bounding box center [579, 290] width 14 height 5
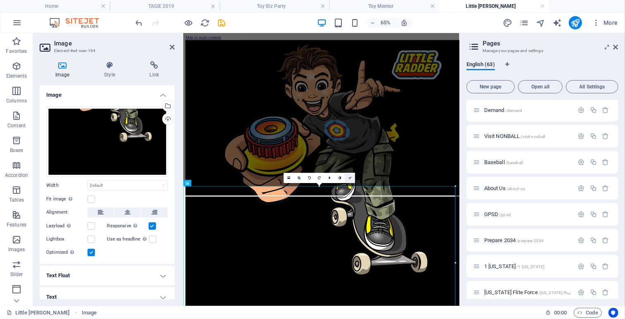
click at [350, 177] on icon at bounding box center [350, 177] width 3 height 3
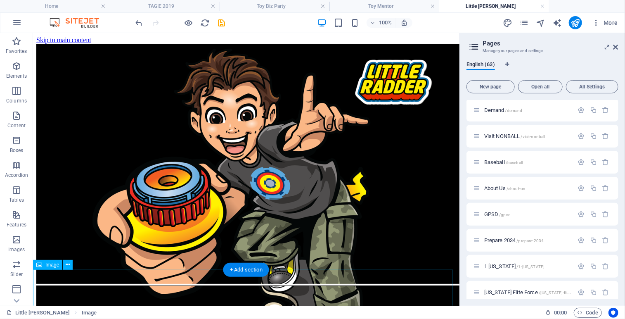
click at [579, 21] on icon "publish" at bounding box center [576, 23] width 10 height 10
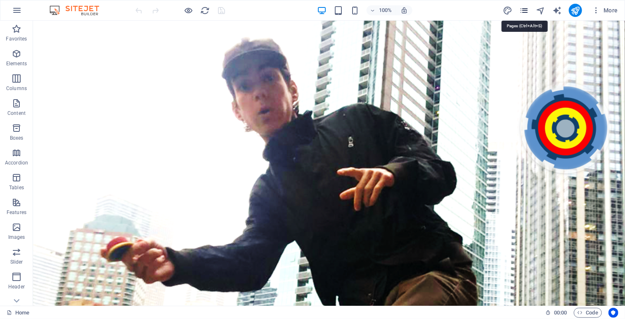
click at [525, 10] on icon "pages" at bounding box center [525, 11] width 10 height 10
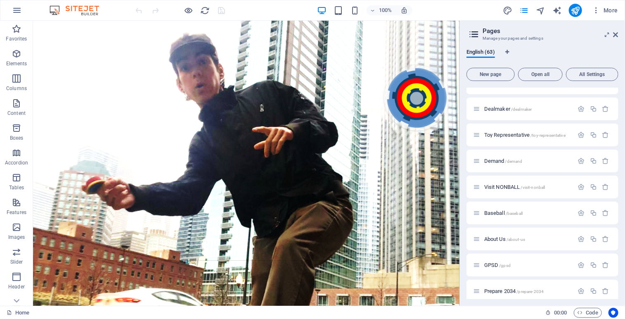
scroll to position [1428, 0]
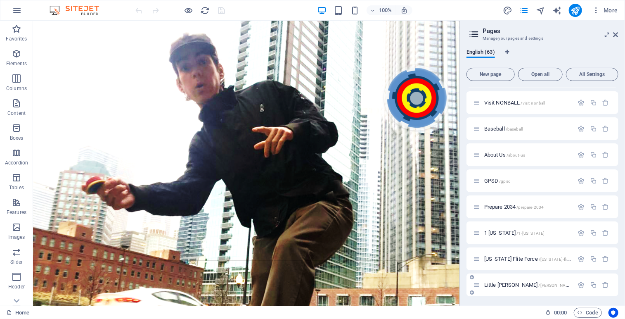
click at [512, 283] on span "Little Radder /little-radder" at bounding box center [529, 285] width 89 height 6
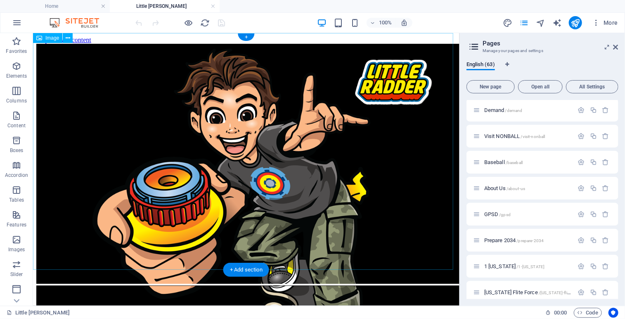
scroll to position [0, 0]
click at [66, 39] on icon at bounding box center [68, 38] width 5 height 9
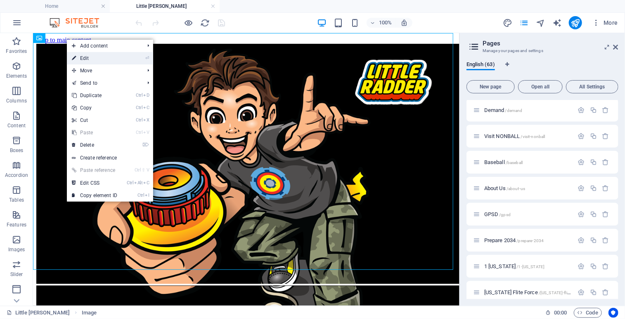
click at [99, 59] on link "⏎ Edit" at bounding box center [94, 58] width 55 height 12
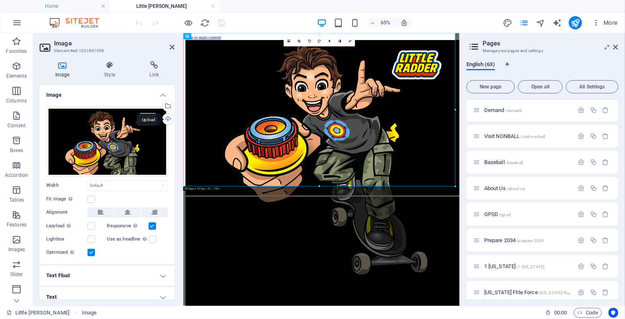
click at [166, 119] on div "Upload" at bounding box center [167, 120] width 12 height 12
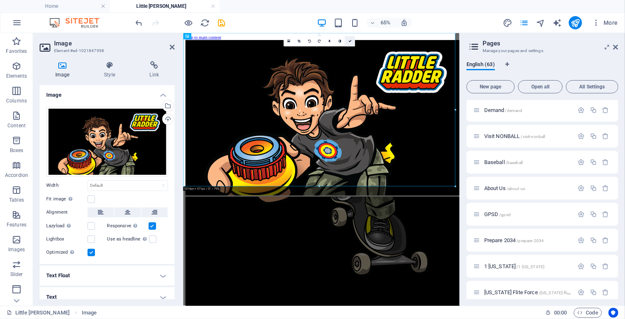
click at [349, 43] on link at bounding box center [350, 41] width 10 height 10
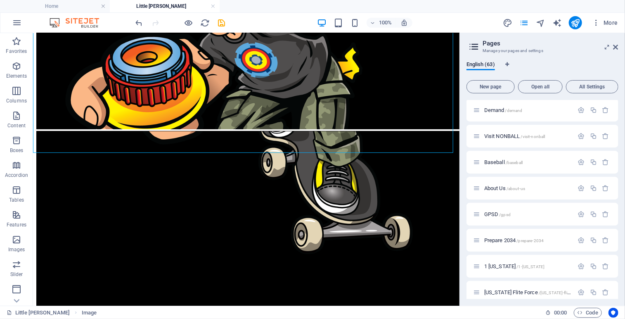
scroll to position [159, 0]
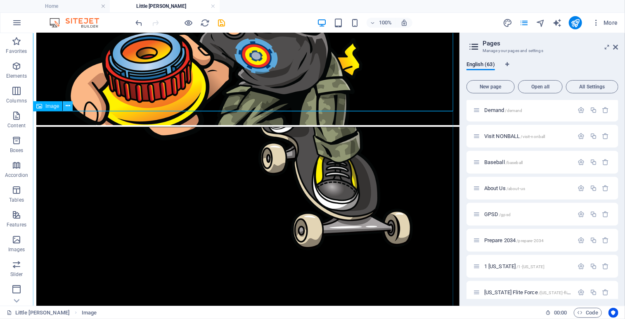
click at [67, 107] on icon at bounding box center [68, 106] width 5 height 9
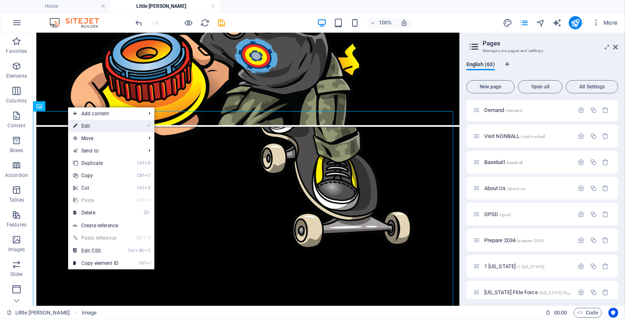
click at [94, 124] on link "⏎ Edit" at bounding box center [95, 126] width 55 height 12
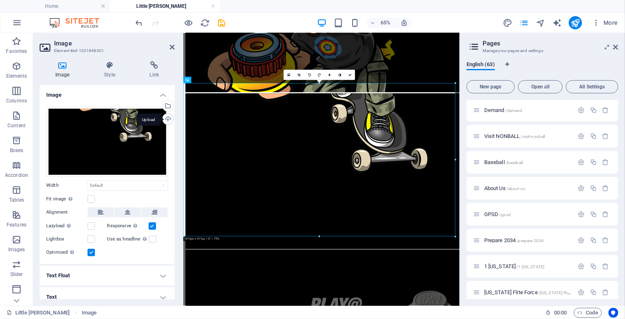
click at [165, 119] on div "Upload" at bounding box center [167, 120] width 12 height 12
click at [207, 80] on icon at bounding box center [205, 80] width 3 height 6
click at [167, 116] on div "Upload" at bounding box center [167, 120] width 12 height 12
click at [165, 119] on div "Upload" at bounding box center [167, 120] width 12 height 12
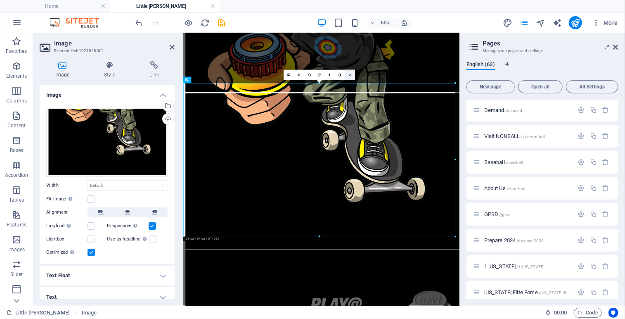
click at [351, 72] on link at bounding box center [350, 75] width 10 height 10
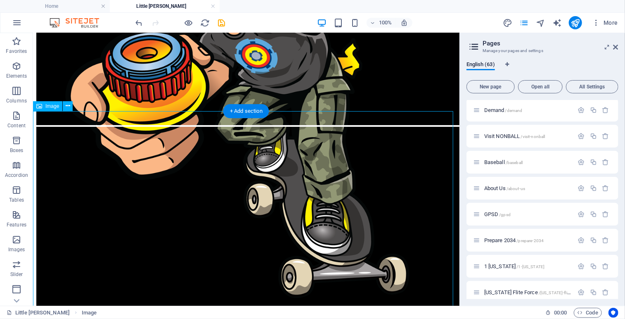
click at [373, 175] on figure at bounding box center [246, 247] width 420 height 242
click at [419, 66] on figure at bounding box center [246, 6] width 420 height 242
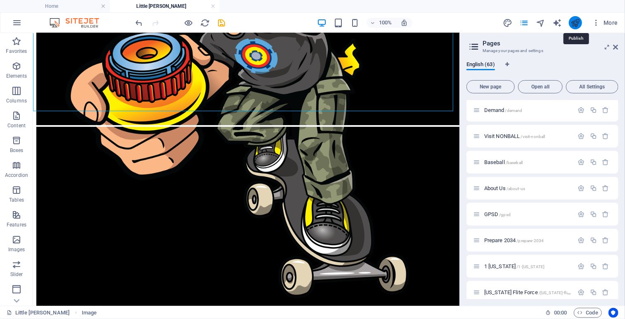
click at [575, 24] on icon "publish" at bounding box center [576, 23] width 10 height 10
